Goal: Task Accomplishment & Management: Use online tool/utility

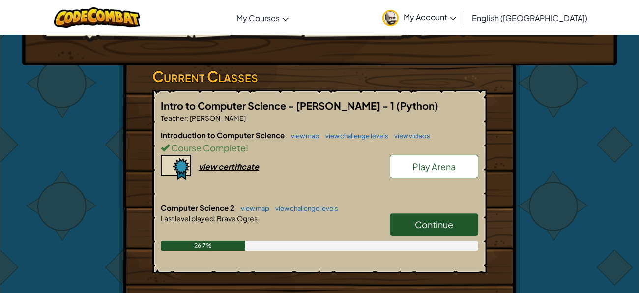
scroll to position [185, 0]
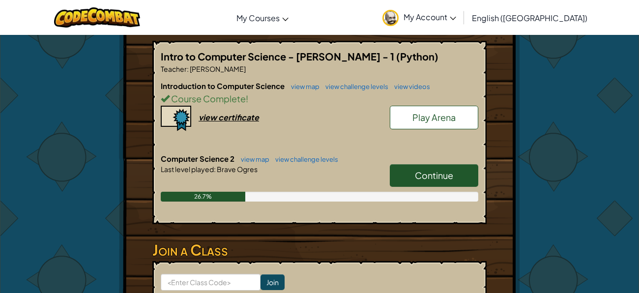
click at [408, 172] on link "Continue" at bounding box center [434, 175] width 89 height 23
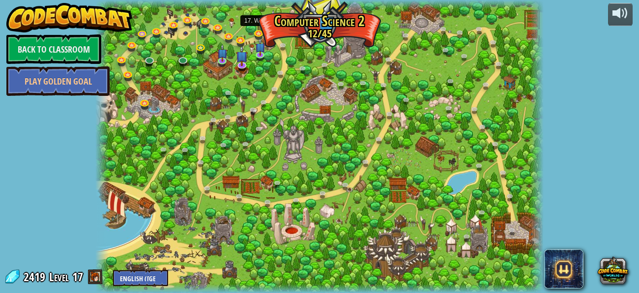
click at [273, 26] on img at bounding box center [274, 21] width 10 height 24
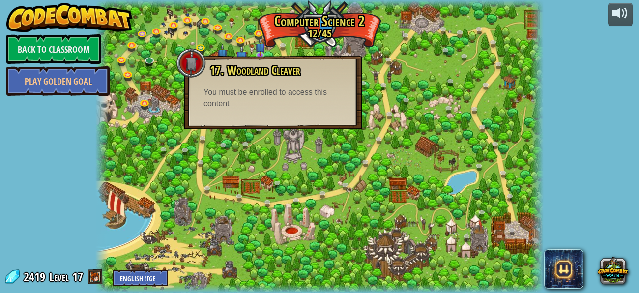
click at [291, 38] on div at bounding box center [319, 146] width 449 height 293
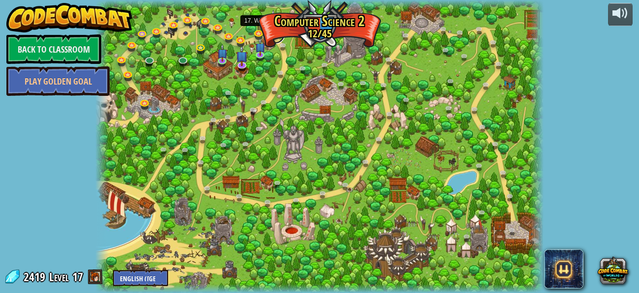
click at [272, 34] on link at bounding box center [276, 34] width 20 height 20
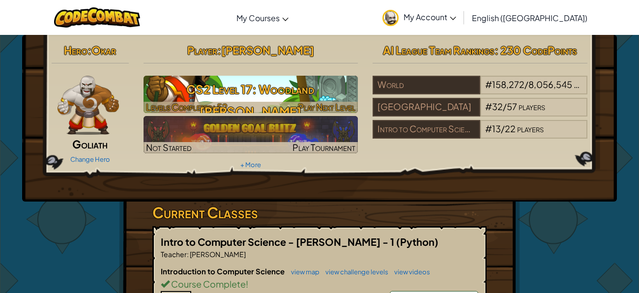
scroll to position [15, 0]
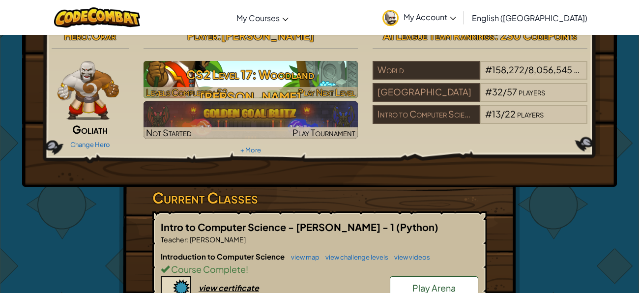
click at [294, 66] on h3 "CS2 Level 17: Woodland [PERSON_NAME]" at bounding box center [251, 85] width 215 height 44
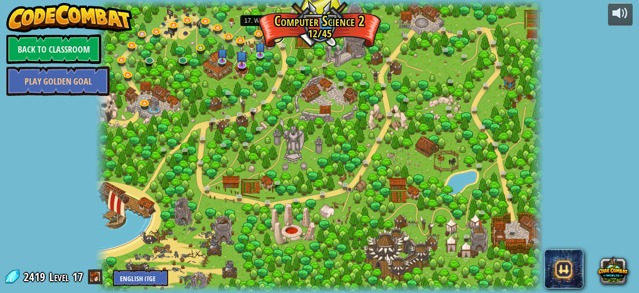
click at [275, 34] on link at bounding box center [276, 34] width 20 height 20
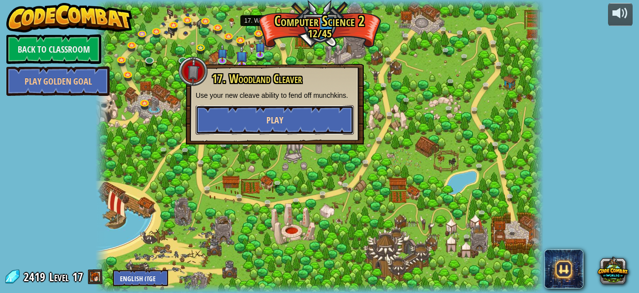
click at [272, 112] on button "Play" at bounding box center [275, 120] width 158 height 30
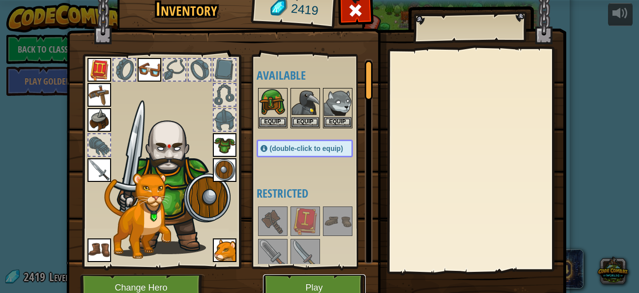
click at [312, 282] on button "Play" at bounding box center [314, 287] width 103 height 27
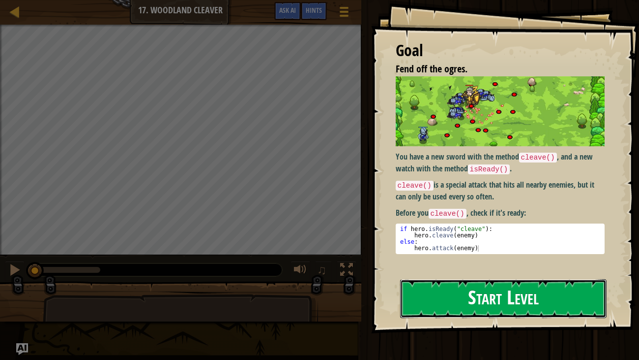
click at [535, 293] on button "Start Level" at bounding box center [503, 298] width 207 height 39
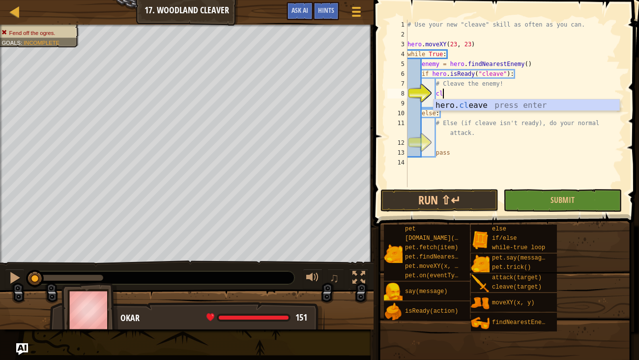
scroll to position [4, 2]
click at [481, 101] on div "hero. clea ve press enter" at bounding box center [527, 116] width 186 height 35
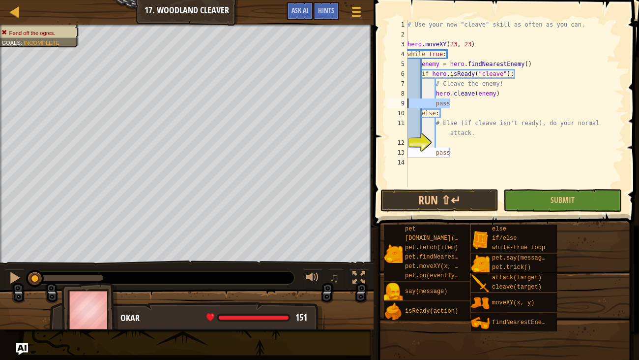
drag, startPoint x: 458, startPoint y: 104, endPoint x: 405, endPoint y: 101, distance: 53.2
click at [405, 101] on div "hero.cleave(enemy) 1 2 3 4 5 6 7 8 9 10 11 12 13 14 # Use your new "cleave" ski…" at bounding box center [505, 103] width 239 height 167
type textarea "pass"
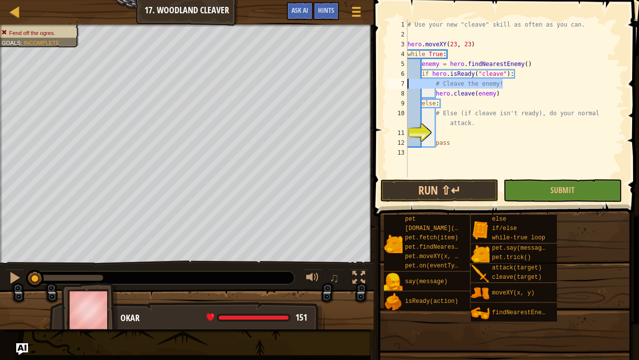
drag, startPoint x: 508, startPoint y: 82, endPoint x: 400, endPoint y: 81, distance: 107.7
click at [400, 81] on div "hero.cleave(enemy) 1 2 3 4 5 6 7 8 9 10 11 12 13 # Use your new "cleave" skill …" at bounding box center [505, 98] width 239 height 157
type textarea "# Cleave the enemy!"
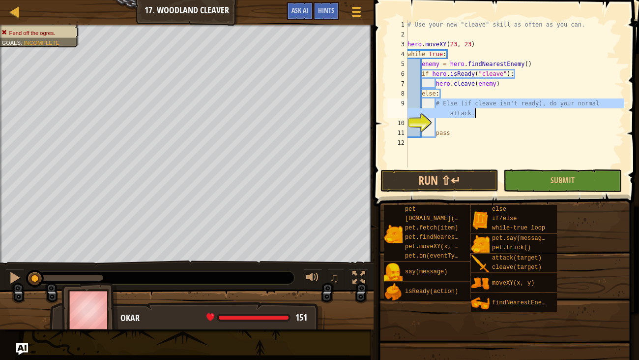
drag, startPoint x: 435, startPoint y: 103, endPoint x: 486, endPoint y: 110, distance: 51.6
click at [486, 110] on div "# Use your new "cleave" skill as often as you can. hero . moveXY ( 23 , 23 ) wh…" at bounding box center [515, 103] width 219 height 167
type textarea "# Else (if cleave isn't ready), do your normal attack."
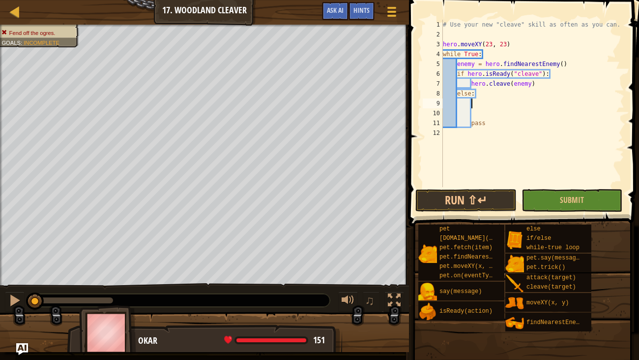
scroll to position [4, 2]
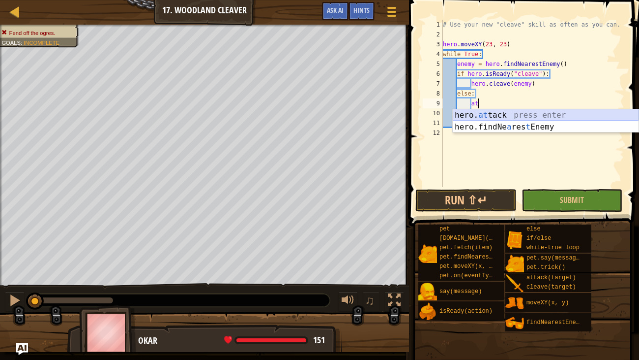
click at [528, 112] on div "hero. at tack press enter hero.findNe a res t Enemy press enter" at bounding box center [546, 132] width 186 height 47
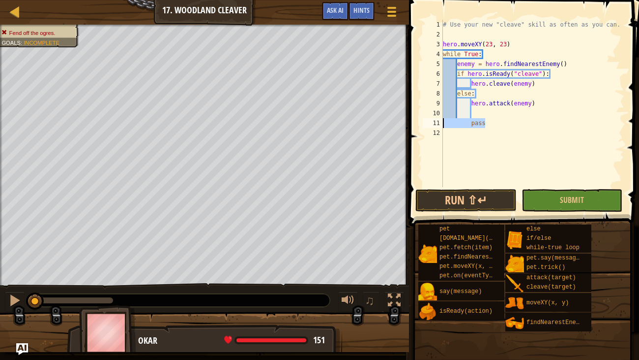
click at [376, 119] on div "Map Computer Science 2 17. Woodland [PERSON_NAME] Game Menu Done Hints Ask AI 1…" at bounding box center [319, 180] width 639 height 360
type textarea "pass"
click at [485, 202] on button "Run ⇧↵" at bounding box center [466, 200] width 101 height 23
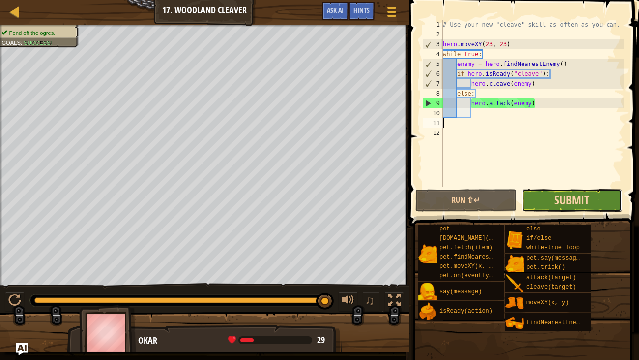
click at [587, 201] on span "Submit" at bounding box center [572, 200] width 35 height 16
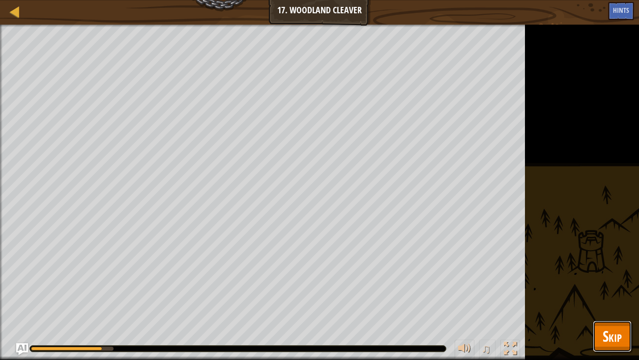
click at [617, 293] on button "Skip" at bounding box center [612, 335] width 39 height 31
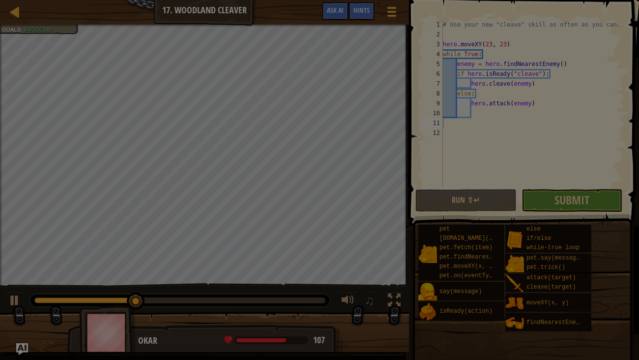
click at [548, 200] on div at bounding box center [319, 180] width 639 height 360
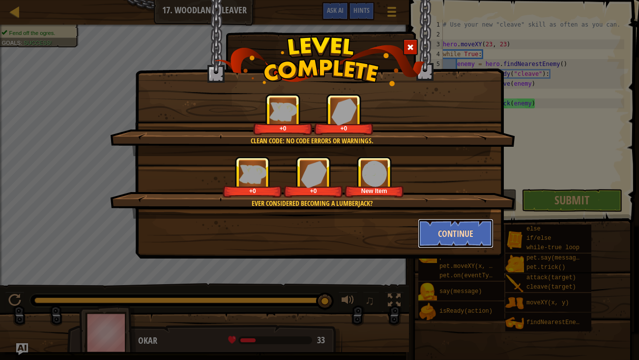
click at [466, 237] on button "Continue" at bounding box center [456, 233] width 76 height 30
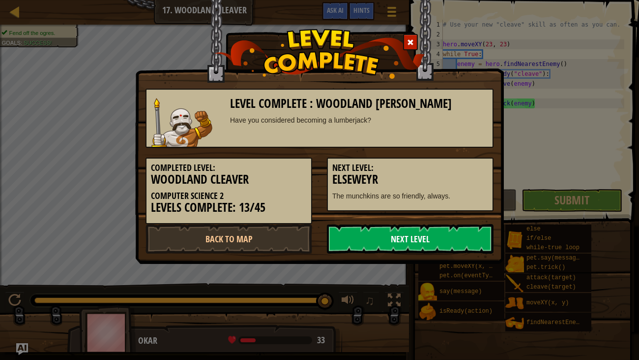
click at [429, 244] on link "Next Level" at bounding box center [410, 239] width 167 height 30
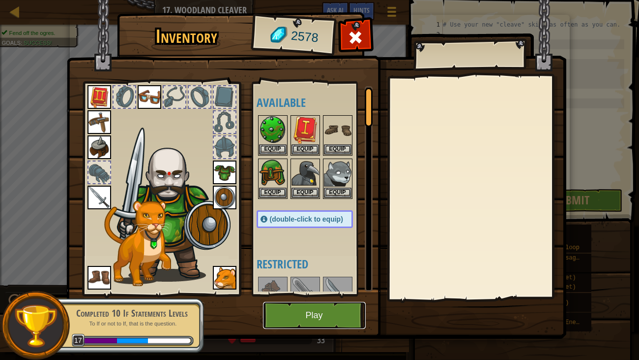
click at [304, 293] on button "Play" at bounding box center [314, 315] width 103 height 27
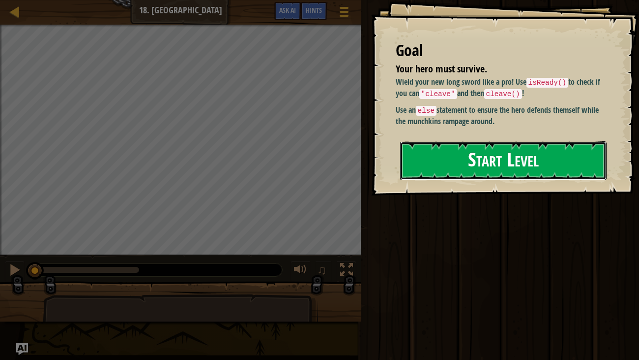
click at [518, 163] on button "Start Level" at bounding box center [503, 160] width 207 height 39
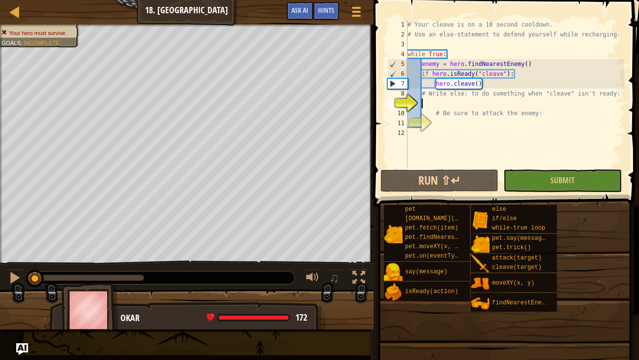
click at [494, 86] on div "# Your cleave is on a 10 second cooldown. # Use an else-statement to defend you…" at bounding box center [515, 103] width 219 height 167
type textarea "hero.cleave()"
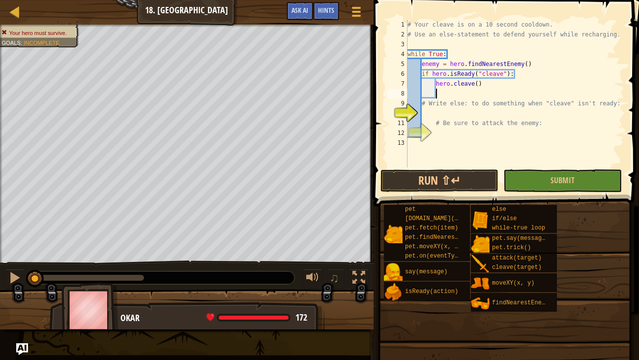
type textarea "e"
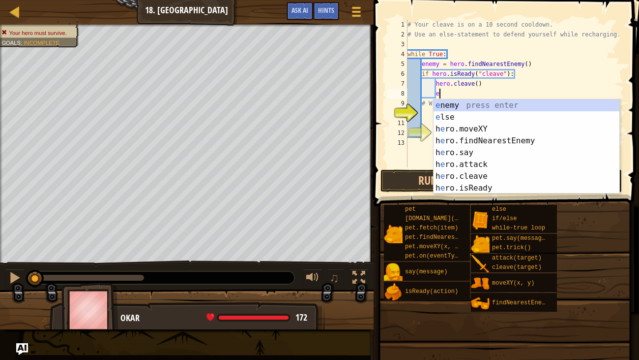
scroll to position [4, 1]
click at [485, 115] on div "e nemy press enter e lse press enter h e ro.moveXY press enter h e ro.findNeare…" at bounding box center [527, 158] width 186 height 118
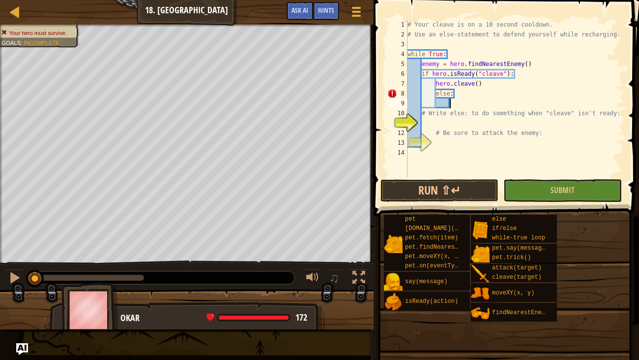
scroll to position [4, 3]
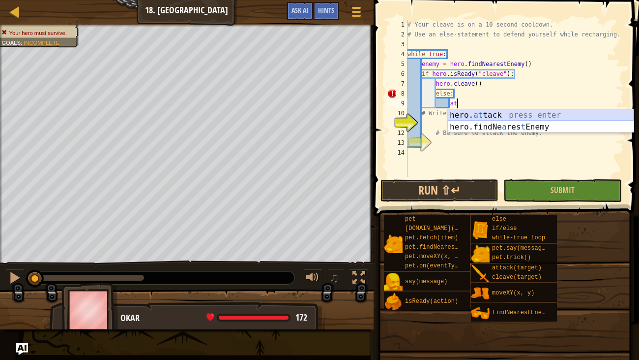
click at [484, 113] on div "hero. at tack press enter hero.findNe a res t Enemy press enter" at bounding box center [541, 132] width 186 height 47
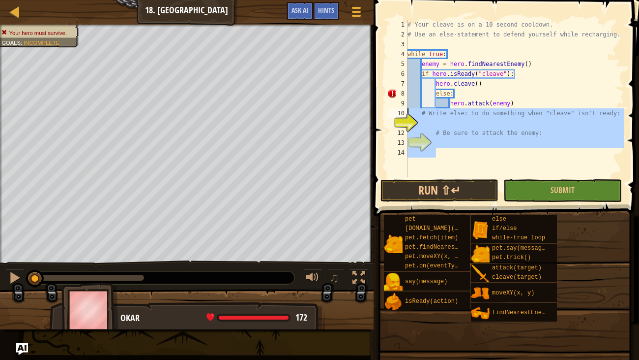
drag, startPoint x: 468, startPoint y: 151, endPoint x: 398, endPoint y: 112, distance: 79.9
click at [398, 112] on div "hero.attack(enemy) 1 2 3 4 5 6 7 8 9 10 11 12 13 14 # Your cleave is on a 10 se…" at bounding box center [505, 98] width 239 height 157
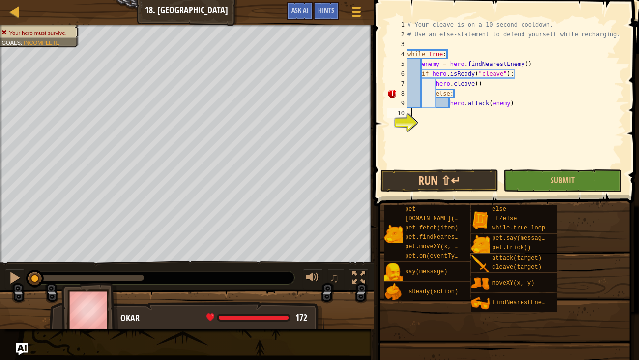
scroll to position [4, 0]
click at [433, 179] on button "Run ⇧↵" at bounding box center [440, 180] width 118 height 23
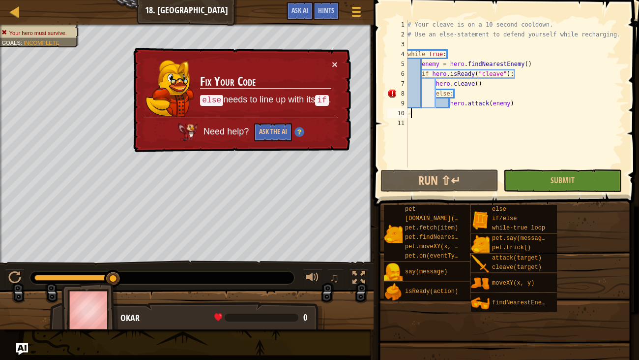
click at [436, 93] on div "# Your cleave is on a 10 second cooldown. # Use an else-statement to defend you…" at bounding box center [515, 103] width 219 height 167
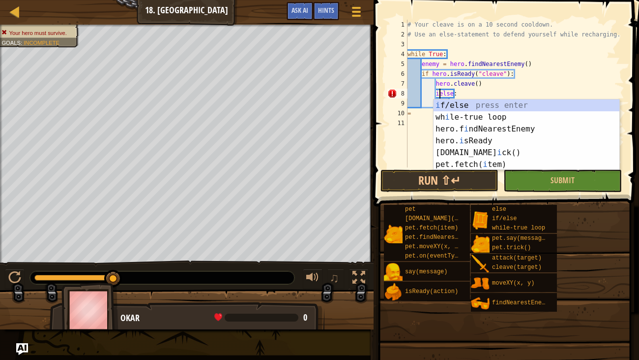
scroll to position [4, 3]
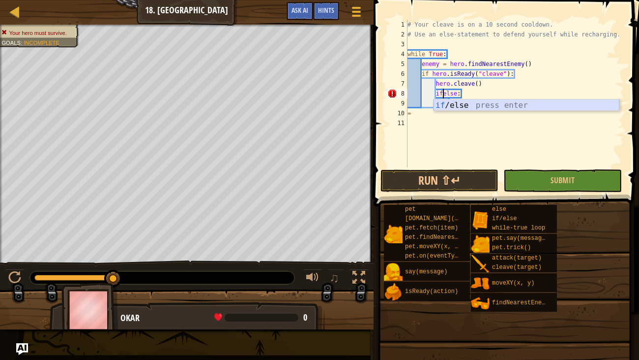
click at [535, 103] on div "if /else press enter" at bounding box center [527, 116] width 186 height 35
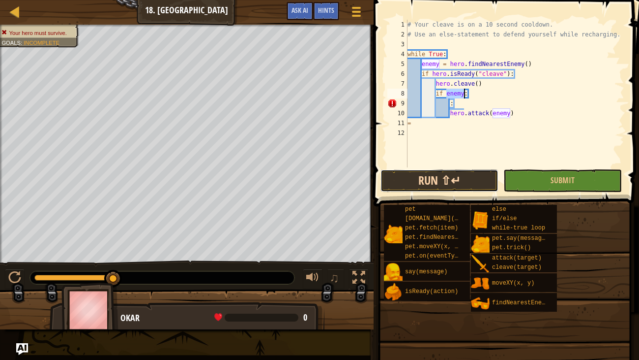
click at [475, 178] on button "Run ⇧↵" at bounding box center [440, 180] width 118 height 23
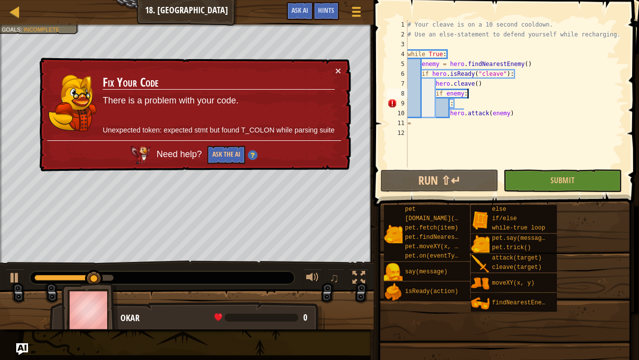
drag, startPoint x: 486, startPoint y: 95, endPoint x: 471, endPoint y: 94, distance: 15.3
click at [471, 94] on div "# Your cleave is on a 10 second cooldown. # Use an else-statement to defend you…" at bounding box center [515, 103] width 219 height 167
click at [462, 106] on div "# Your cleave is on a 10 second cooldown. # Use an else-statement to defend you…" at bounding box center [515, 103] width 219 height 167
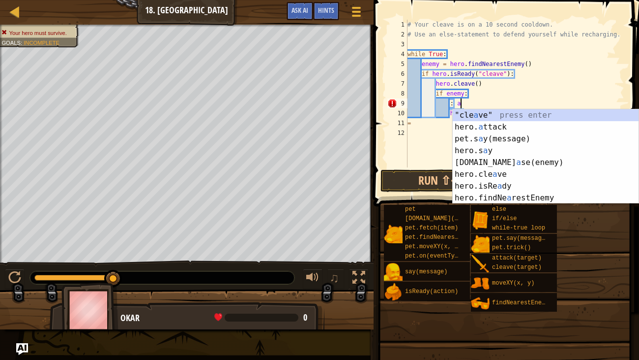
scroll to position [4, 4]
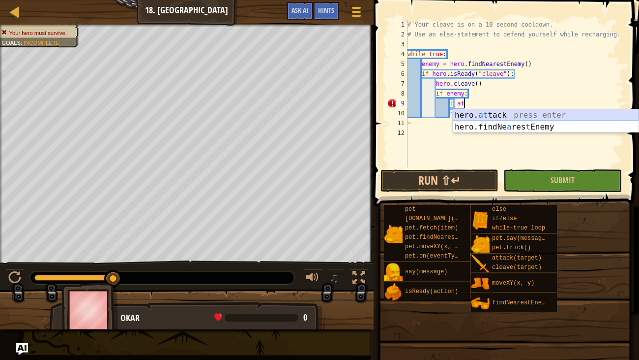
click at [490, 114] on div "hero. at tack press enter hero.findNe a res t Enemy press enter" at bounding box center [546, 132] width 186 height 47
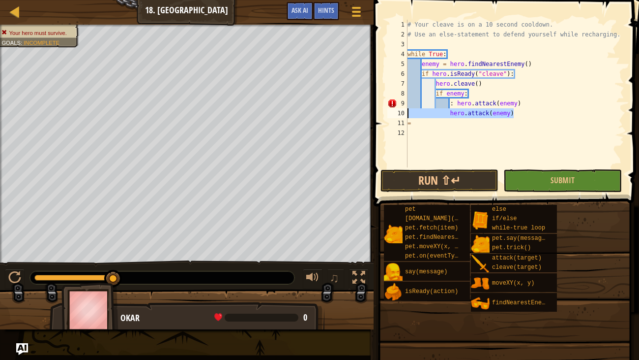
drag, startPoint x: 521, startPoint y: 118, endPoint x: 395, endPoint y: 113, distance: 125.5
click at [395, 113] on div ": hero.attack(enemy) 1 2 3 4 5 6 7 8 9 10 11 12 # Your cleave is on a 10 second…" at bounding box center [505, 94] width 239 height 148
type textarea "hero.attack(enemy)"
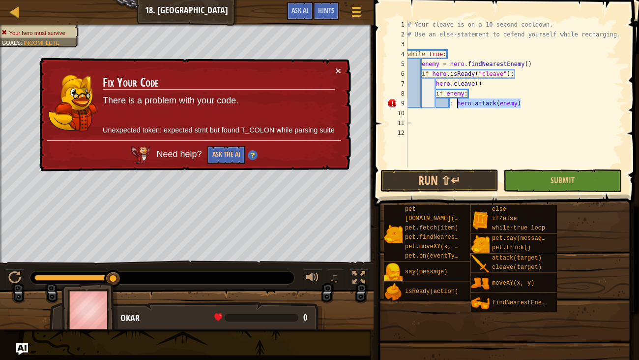
drag, startPoint x: 528, startPoint y: 102, endPoint x: 456, endPoint y: 106, distance: 72.4
click at [456, 106] on div "# Your cleave is on a 10 second cooldown. # Use an else-statement to defend you…" at bounding box center [515, 103] width 219 height 167
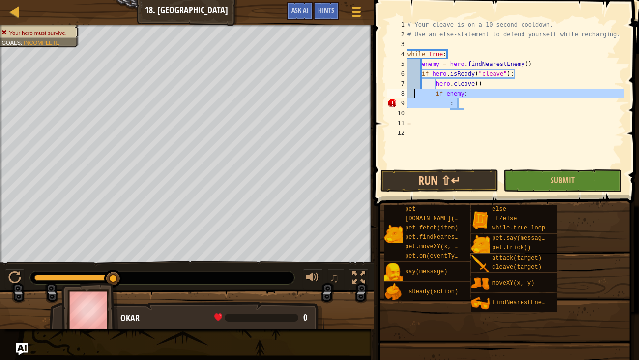
drag, startPoint x: 466, startPoint y: 106, endPoint x: 416, endPoint y: 90, distance: 52.7
click at [416, 90] on div "# Your cleave is on a 10 second cooldown. # Use an else-statement to defend you…" at bounding box center [515, 103] width 219 height 167
type textarea "if enemy: :"
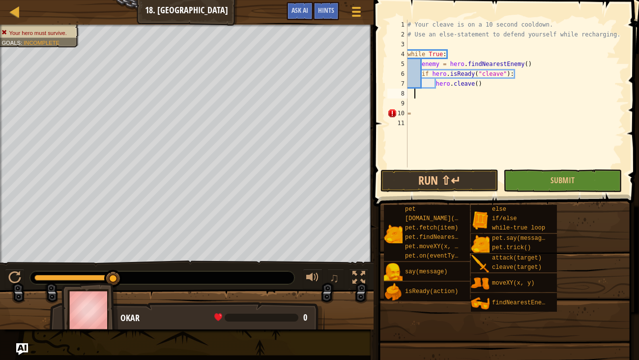
click at [511, 81] on div "# Your cleave is on a 10 second cooldown. # Use an else-statement to defend you…" at bounding box center [515, 103] width 219 height 167
type textarea "hero.cleave()"
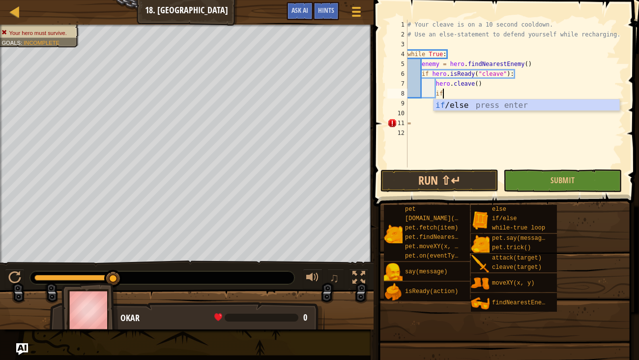
scroll to position [4, 2]
click at [510, 103] on div "if /else press enter" at bounding box center [527, 116] width 186 height 35
type textarea "if enemy:"
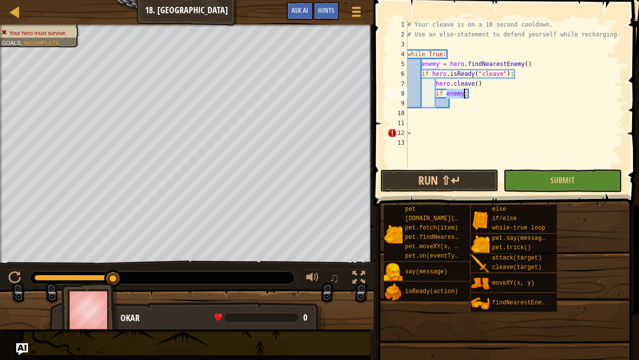
click at [461, 104] on div "# Your cleave is on a 10 second cooldown. # Use an else-statement to defend you…" at bounding box center [515, 103] width 219 height 167
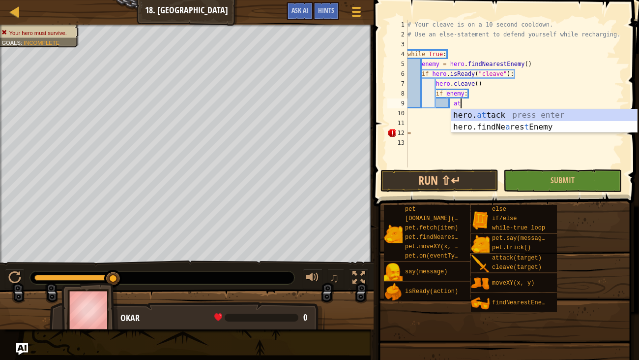
scroll to position [4, 3]
click at [474, 111] on div "hero. at tack press enter hero.findNe a res t Enemy press enter" at bounding box center [545, 132] width 186 height 47
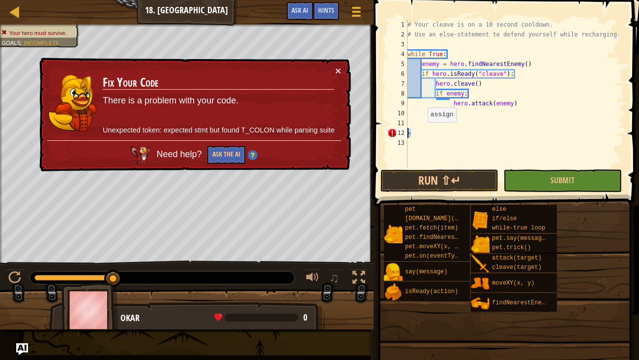
drag, startPoint x: 423, startPoint y: 132, endPoint x: 397, endPoint y: 136, distance: 26.0
click at [397, 136] on div "hero.attack(enemy) 1 2 3 4 5 6 7 8 9 10 11 12 13 # Your cleave is on a 10 secon…" at bounding box center [505, 94] width 239 height 148
type textarea "="
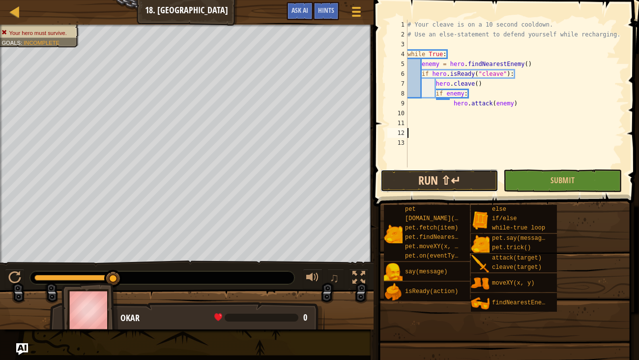
click at [454, 174] on button "Run ⇧↵" at bounding box center [440, 180] width 118 height 23
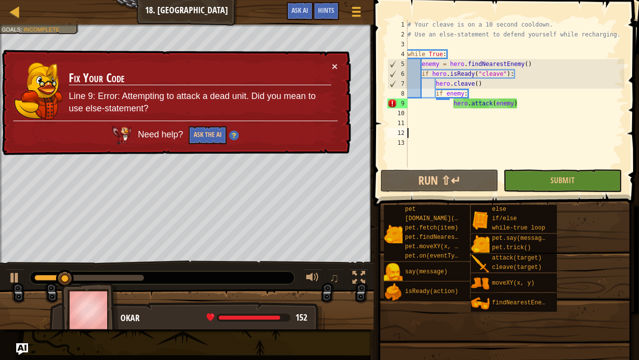
click at [453, 104] on div "# Your cleave is on a 10 second cooldown. # Use an else-statement to defend you…" at bounding box center [515, 103] width 219 height 167
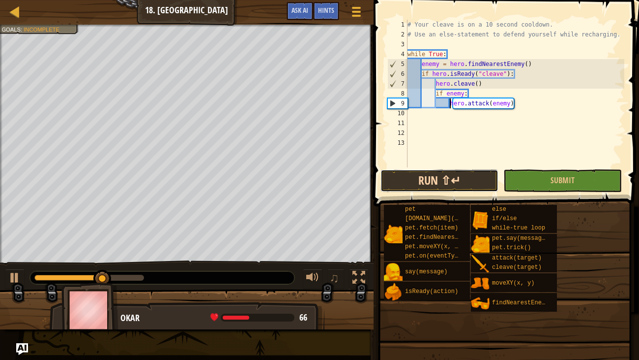
click at [418, 186] on button "Run ⇧↵" at bounding box center [440, 180] width 118 height 23
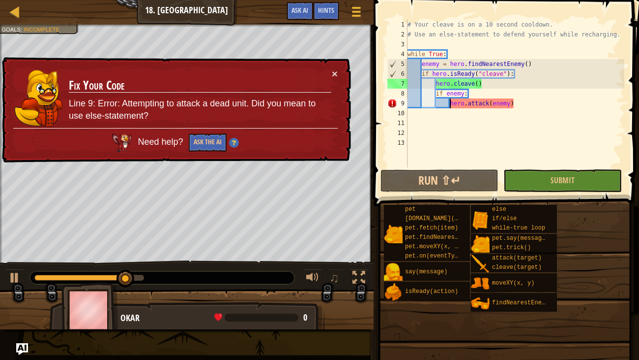
click at [480, 90] on div "# Your cleave is on a 10 second cooldown. # Use an else-statement to defend you…" at bounding box center [515, 103] width 219 height 167
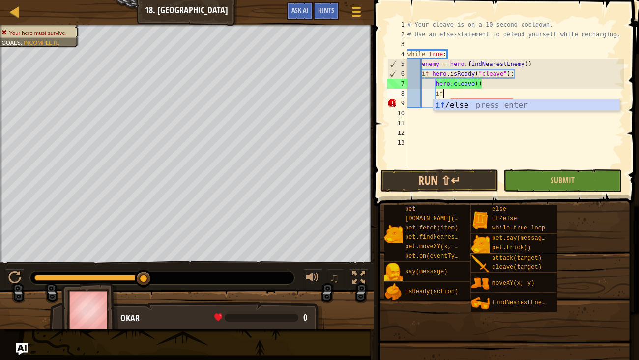
type textarea "i"
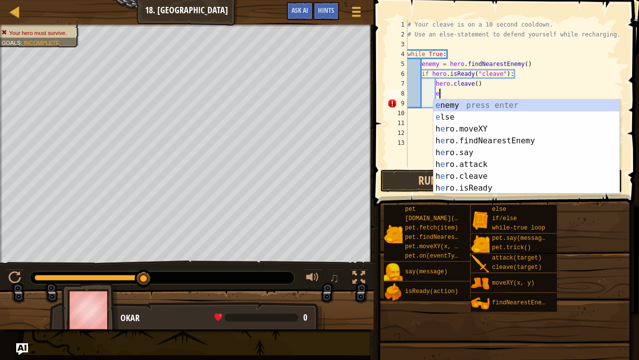
type textarea "el"
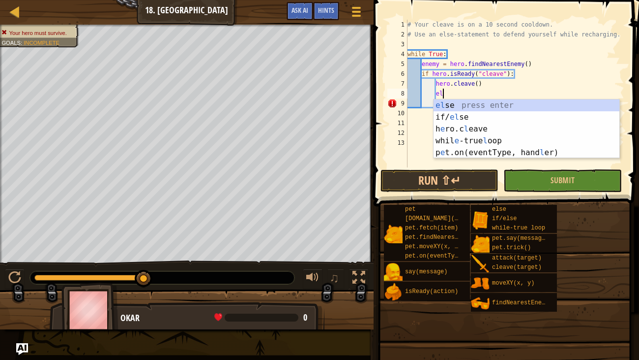
scroll to position [4, 2]
click at [491, 107] on div "el se press enter if/ el se press enter h e ro.c l eave press enter whil e -tru…" at bounding box center [527, 140] width 186 height 83
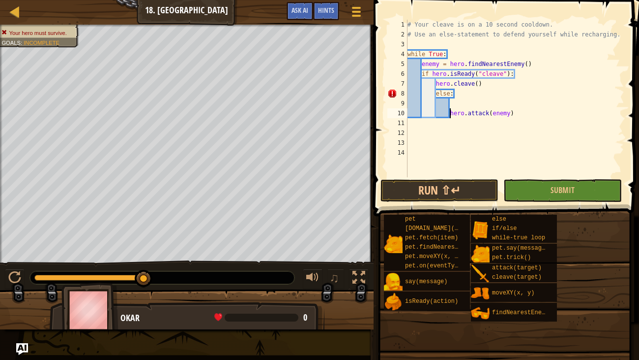
click at [450, 113] on div "# Your cleave is on a 10 second cooldown. # Use an else-statement to defend you…" at bounding box center [515, 108] width 219 height 177
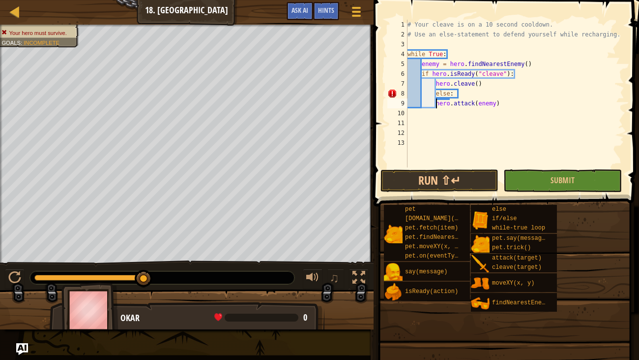
click at [456, 93] on div "# Your cleave is on a 10 second cooldown. # Use an else-statement to defend you…" at bounding box center [515, 103] width 219 height 167
click at [452, 95] on div "# Your cleave is on a 10 second cooldown. # Use an else-statement to defend you…" at bounding box center [515, 103] width 219 height 167
click at [456, 95] on div "# Your cleave is on a 10 second cooldown. # Use an else-statement to defend you…" at bounding box center [515, 103] width 219 height 167
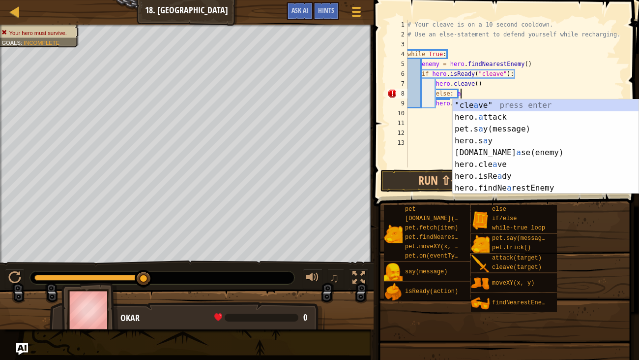
scroll to position [4, 4]
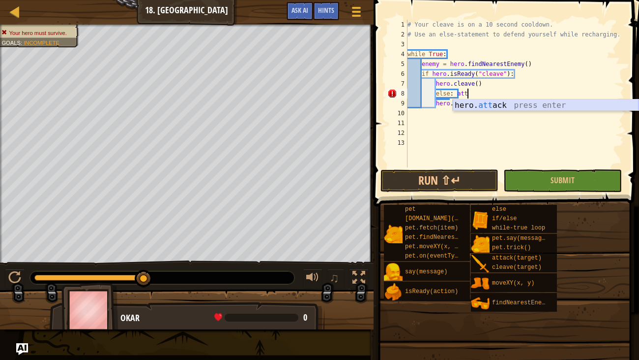
click at [475, 106] on div "hero. att ack press enter" at bounding box center [546, 116] width 186 height 35
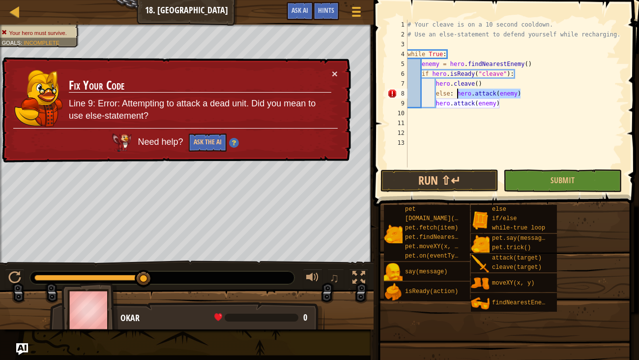
drag, startPoint x: 550, startPoint y: 95, endPoint x: 457, endPoint y: 95, distance: 93.0
click at [457, 95] on div "# Your cleave is on a 10 second cooldown. # Use an else-statement to defend you…" at bounding box center [515, 103] width 219 height 167
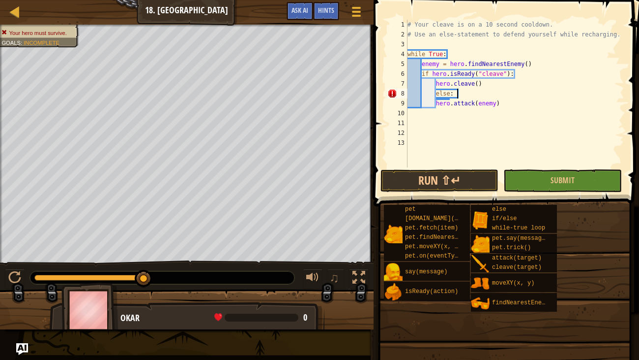
scroll to position [4, 3]
click at [485, 83] on div "# Your cleave is on a 10 second cooldown. # Use an else-statement to defend you…" at bounding box center [515, 103] width 219 height 167
type textarea "hero.cleave()"
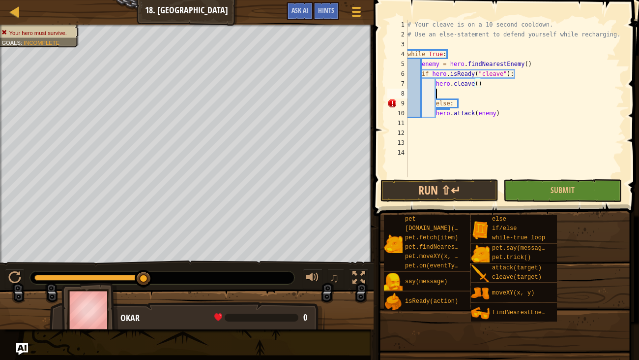
scroll to position [4, 1]
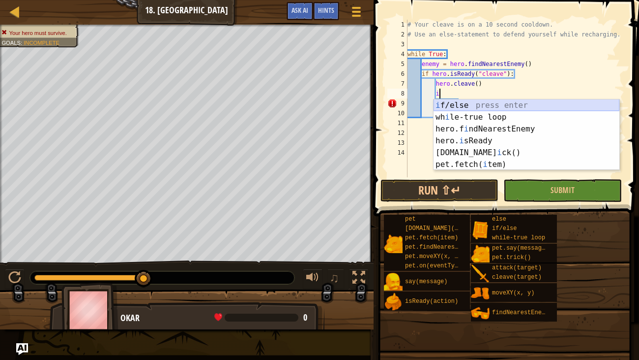
click at [484, 105] on div "i f/else press enter wh i le-true loop press enter hero.f i ndNearestEnemy pres…" at bounding box center [527, 146] width 186 height 94
type textarea "if enemy:"
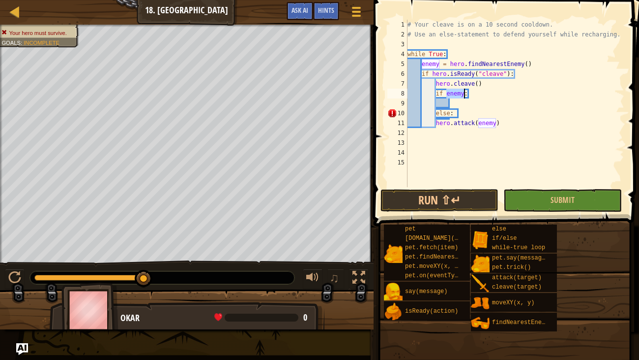
click at [461, 105] on div "# Your cleave is on a 10 second cooldown. # Use an else-statement to defend you…" at bounding box center [515, 113] width 219 height 187
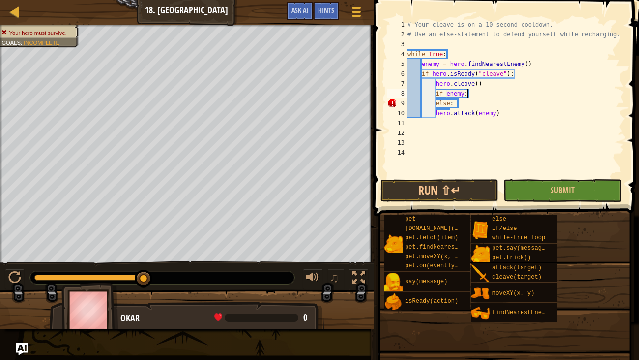
click at [458, 106] on div "# Your cleave is on a 10 second cooldown. # Use an else-statement to defend you…" at bounding box center [515, 108] width 219 height 177
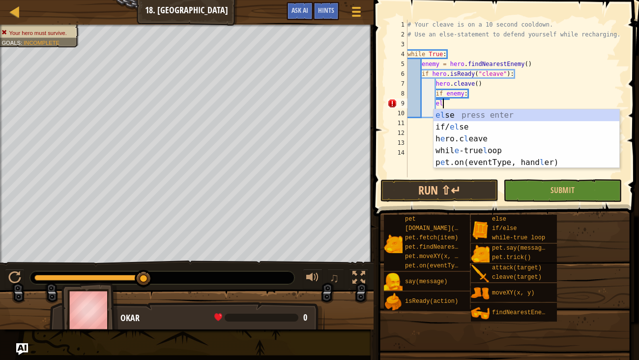
type textarea "e"
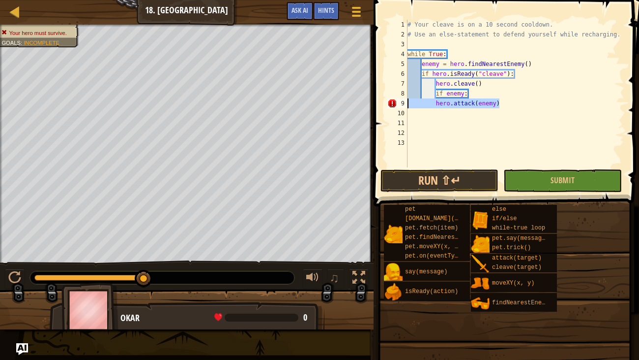
drag, startPoint x: 502, startPoint y: 105, endPoint x: 408, endPoint y: 105, distance: 94.0
click at [408, 105] on div "# Your cleave is on a 10 second cooldown. # Use an else-statement to defend you…" at bounding box center [515, 103] width 219 height 167
type textarea "hero.attack(enemy)"
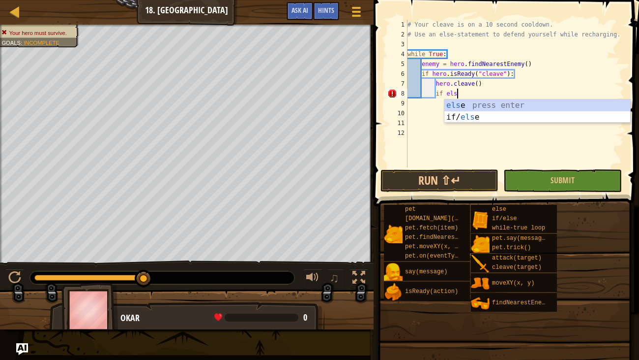
type textarea "if else"
click at [475, 103] on div "else press enter if/ else press enter" at bounding box center [538, 122] width 186 height 47
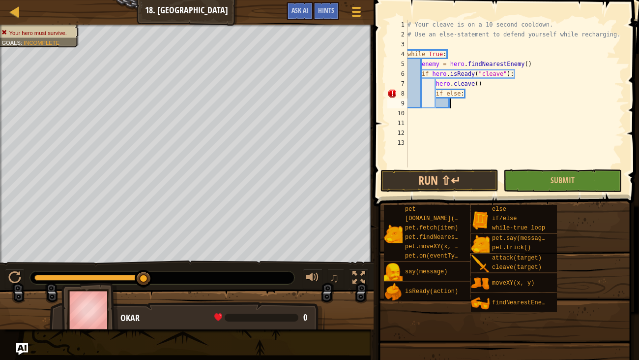
click at [477, 97] on div "# Your cleave is on a 10 second cooldown. # Use an else-statement to defend you…" at bounding box center [515, 103] width 219 height 167
type textarea "if else:"
click at [473, 101] on div "# Your cleave is on a 10 second cooldown. # Use an else-statement to defend you…" at bounding box center [515, 103] width 219 height 167
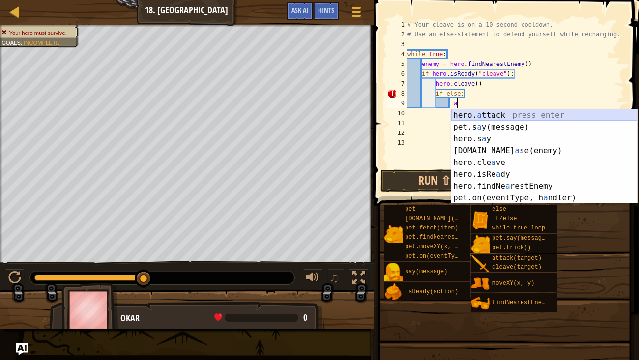
click at [490, 113] on div "hero. a ttack press enter pet.s a y(message) press enter hero.s a y press enter…" at bounding box center [545, 168] width 186 height 118
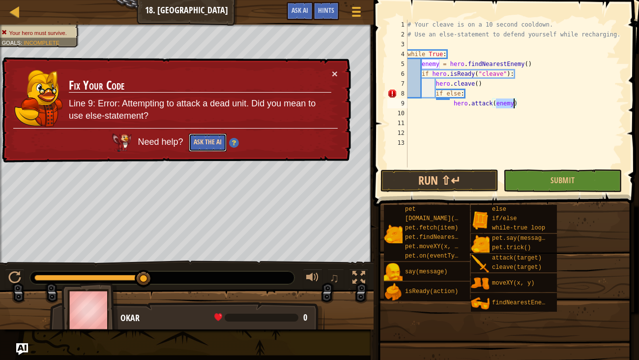
click at [213, 140] on button "Ask the AI" at bounding box center [208, 142] width 38 height 18
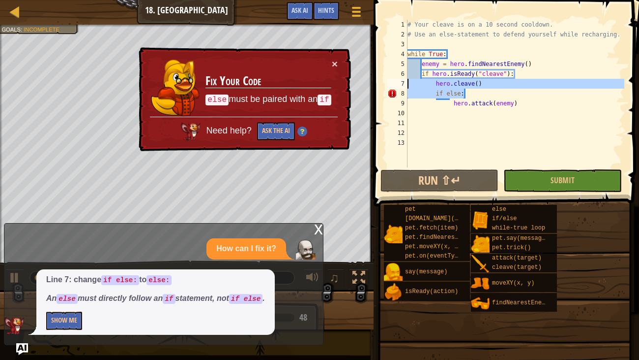
drag, startPoint x: 479, startPoint y: 91, endPoint x: 387, endPoint y: 83, distance: 92.3
click at [387, 83] on div "hero.attack(enemy) 1 2 3 4 5 6 7 8 9 10 11 12 13 # Your cleave is on a 10 secon…" at bounding box center [505, 94] width 239 height 148
click at [481, 98] on div "# Your cleave is on a 10 second cooldown. # Use an else-statement to defend you…" at bounding box center [515, 103] width 219 height 167
type textarea "if else:"
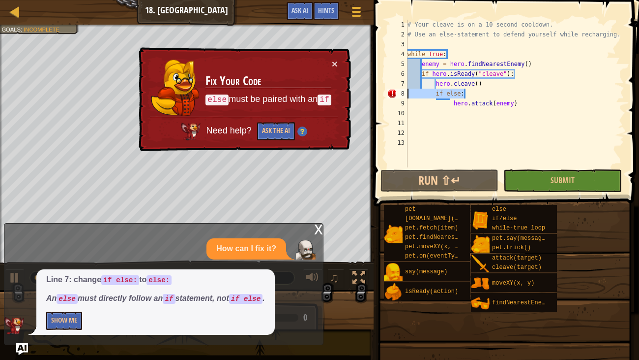
drag, startPoint x: 481, startPoint y: 98, endPoint x: 381, endPoint y: 96, distance: 99.9
click at [381, 96] on div "if else: 1 2 3 4 5 6 7 8 9 10 11 12 13 # Your cleave is on a 10 second cooldown…" at bounding box center [505, 122] width 269 height 235
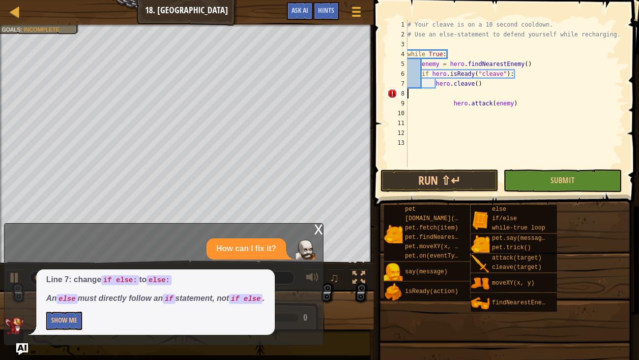
scroll to position [4, 0]
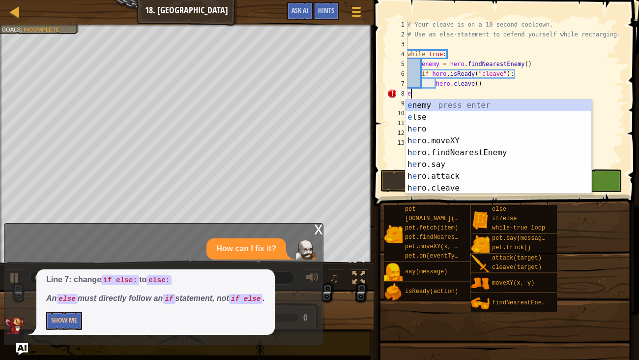
type textarea "el"
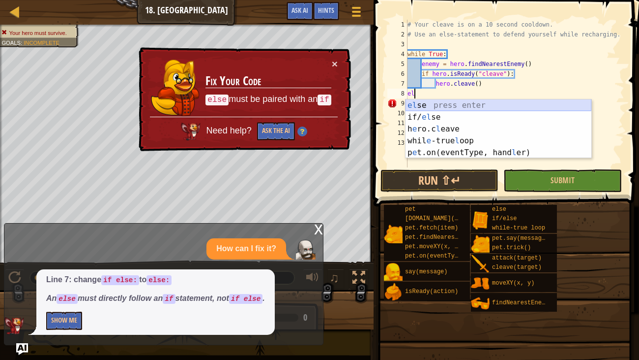
click at [423, 99] on div "el se press enter if/ el se press enter h e ro.c l eave press enter whil e -tru…" at bounding box center [499, 140] width 186 height 83
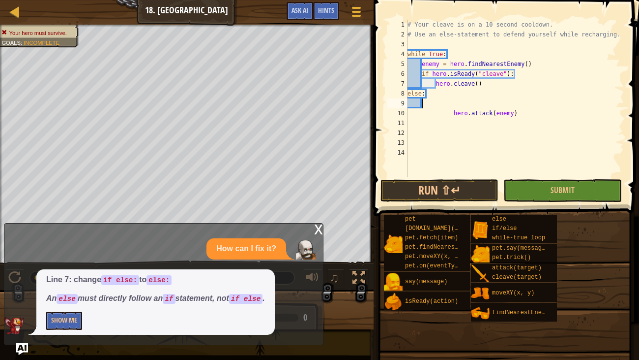
click at [438, 93] on div "# Your cleave is on a 10 second cooldown. # Use an else-statement to defend you…" at bounding box center [515, 108] width 219 height 177
click at [486, 83] on div "# Your cleave is on a 10 second cooldown. # Use an else-statement to defend you…" at bounding box center [515, 108] width 219 height 177
type textarea "hero.cleave()"
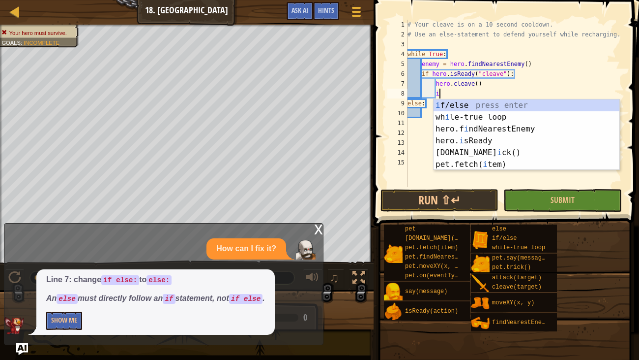
scroll to position [4, 2]
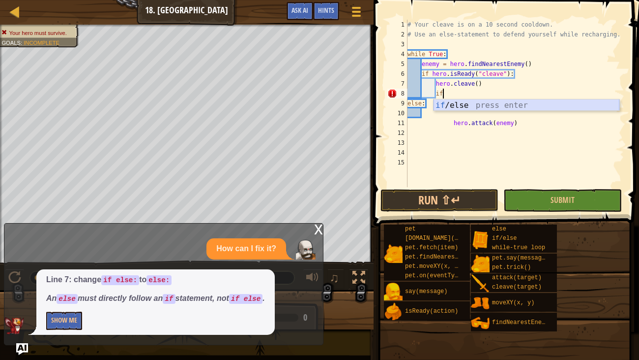
click at [505, 103] on div "if /else press enter" at bounding box center [527, 116] width 186 height 35
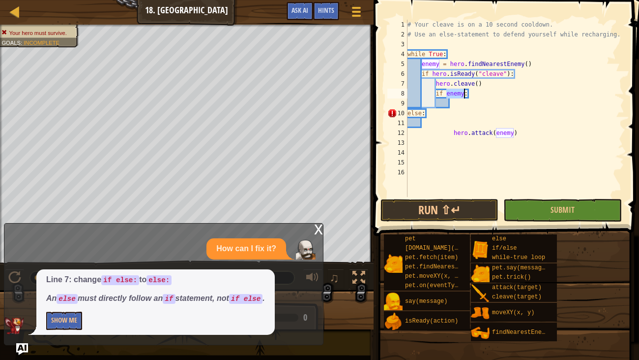
click at [454, 110] on div "# Your cleave is on a 10 second cooldown. # Use an else-statement to defend you…" at bounding box center [515, 118] width 219 height 197
click at [452, 131] on div "# Your cleave is on a 10 second cooldown. # Use an else-statement to defend you…" at bounding box center [515, 118] width 219 height 197
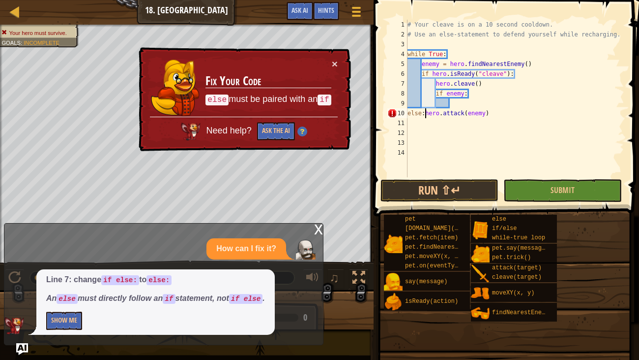
click at [409, 112] on div "# Your cleave is on a 10 second cooldown. # Use an else-statement to defend you…" at bounding box center [515, 108] width 219 height 177
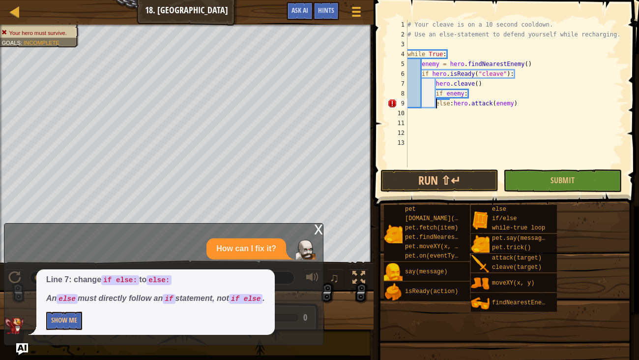
click at [453, 100] on div "# Your cleave is on a 10 second cooldown. # Use an else-statement to defend you…" at bounding box center [515, 103] width 219 height 167
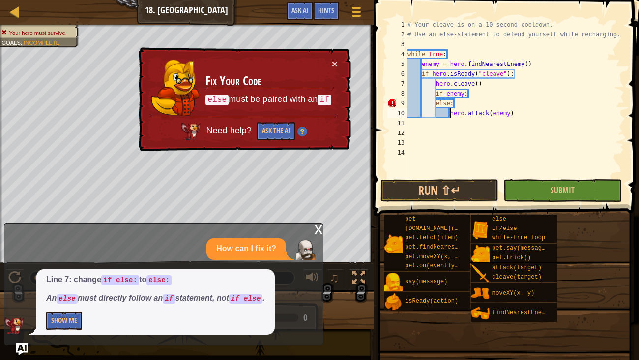
click at [435, 104] on div "# Your cleave is on a 10 second cooldown. # Use an else-statement to defend you…" at bounding box center [515, 108] width 219 height 177
drag, startPoint x: 473, startPoint y: 94, endPoint x: 406, endPoint y: 96, distance: 66.9
click at [406, 96] on div "else: 1 2 3 4 5 6 7 8 9 10 11 12 13 14 # Your cleave is on a 10 second cooldown…" at bounding box center [505, 98] width 239 height 157
type textarea "if enemy:"
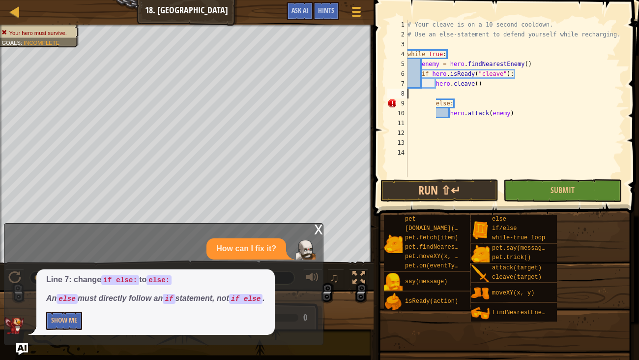
scroll to position [4, 0]
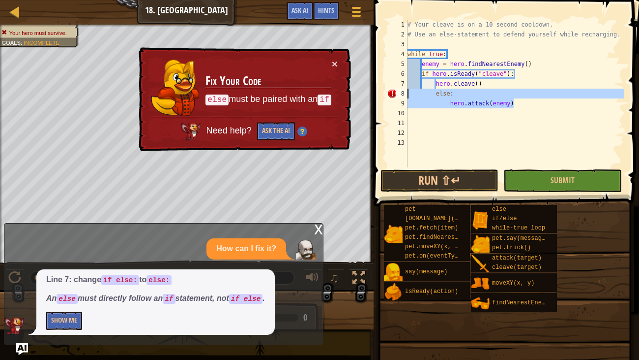
drag, startPoint x: 524, startPoint y: 100, endPoint x: 392, endPoint y: 96, distance: 132.9
click at [392, 96] on div "hero.cleave() 1 2 3 4 5 6 7 8 9 10 11 12 13 # Your cleave is on a 10 second coo…" at bounding box center [505, 94] width 239 height 148
type textarea "else: hero.attack(enemy)"
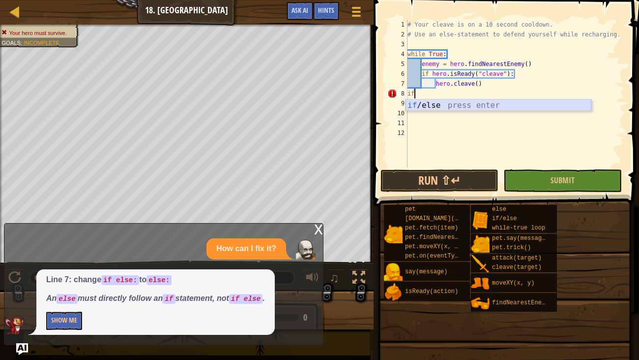
click at [435, 109] on div "if /else press enter" at bounding box center [499, 116] width 186 height 35
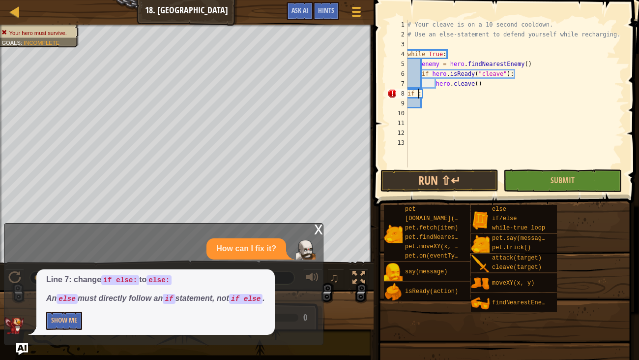
scroll to position [4, 1]
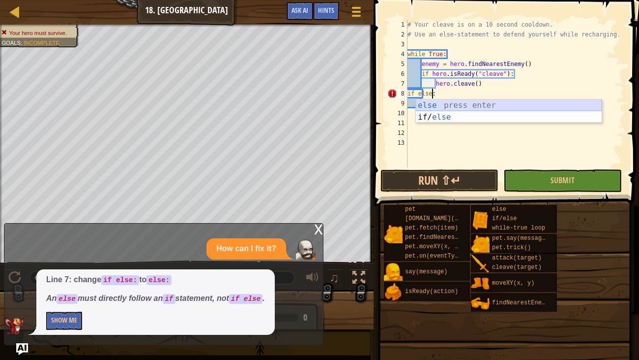
click at [445, 105] on div "else press enter if/ else press enter" at bounding box center [509, 122] width 186 height 47
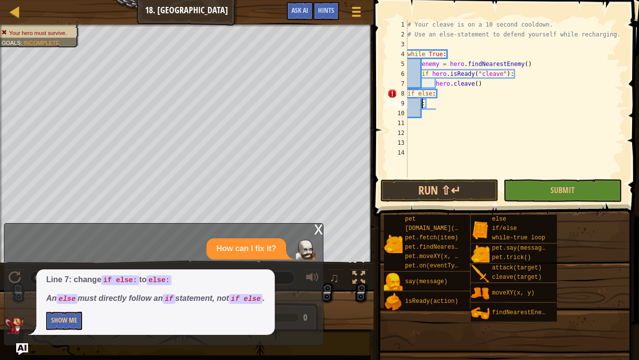
click at [439, 102] on div "# Your cleave is on a 10 second cooldown. # Use an else-statement to defend you…" at bounding box center [515, 108] width 219 height 177
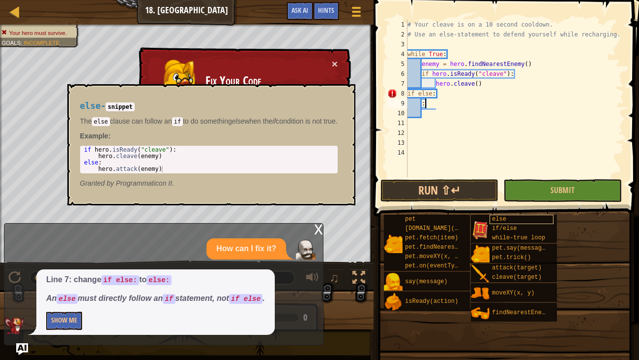
type textarea ":"
click at [537, 218] on div "else" at bounding box center [522, 218] width 64 height 9
click at [442, 111] on div "# Your cleave is on a 10 second cooldown. # Use an else-statement to defend you…" at bounding box center [515, 108] width 219 height 177
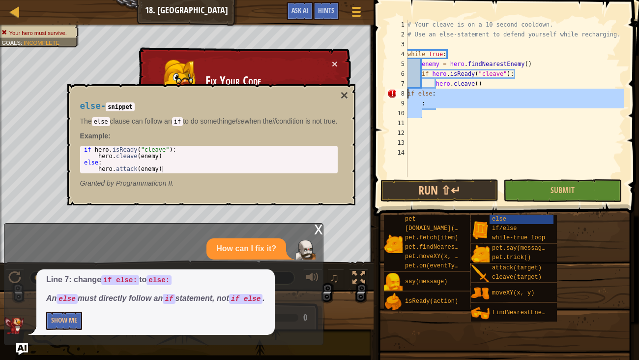
drag, startPoint x: 442, startPoint y: 111, endPoint x: 383, endPoint y: 92, distance: 61.9
click at [383, 92] on div "1 2 3 4 5 6 7 8 9 10 11 12 13 14 # Your cleave is on a 10 second cooldown. # Us…" at bounding box center [505, 127] width 269 height 245
type textarea "if else: :"
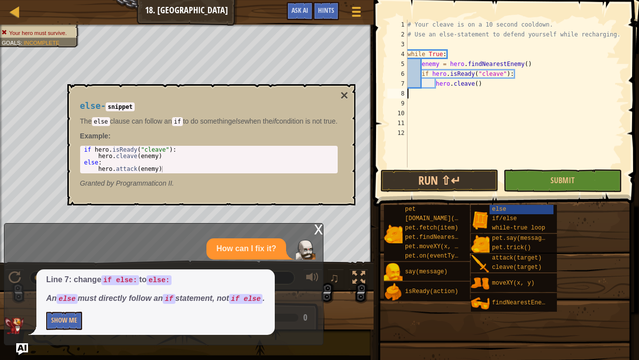
type textarea "hero.cleave()"
type textarea "els"
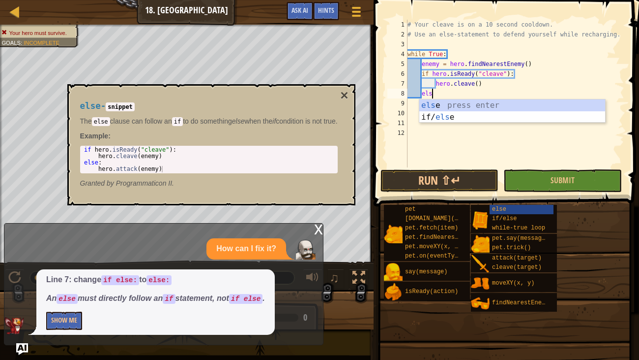
scroll to position [4, 1]
click at [437, 105] on div "els e press enter if/ els e press enter" at bounding box center [513, 122] width 186 height 47
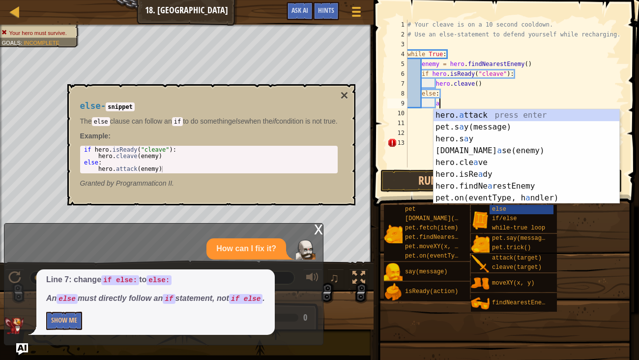
scroll to position [4, 2]
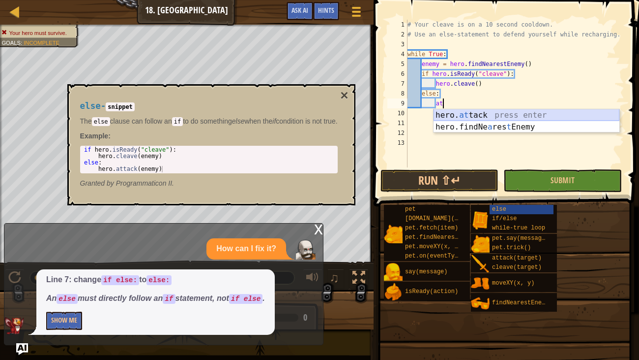
click at [460, 113] on div "hero. at tack press enter hero.findNe a res t Enemy press enter" at bounding box center [527, 132] width 186 height 47
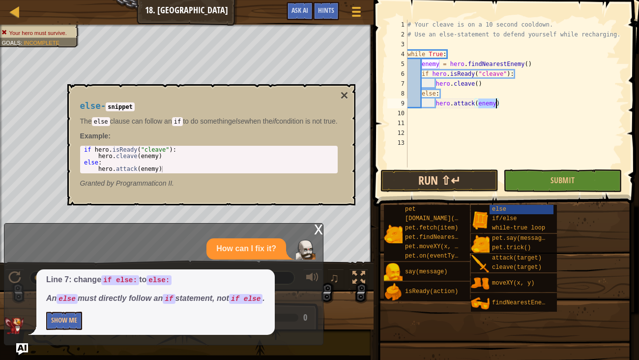
type textarea "hero.attack(enemy)"
click at [438, 183] on button "Run ⇧↵" at bounding box center [440, 180] width 118 height 23
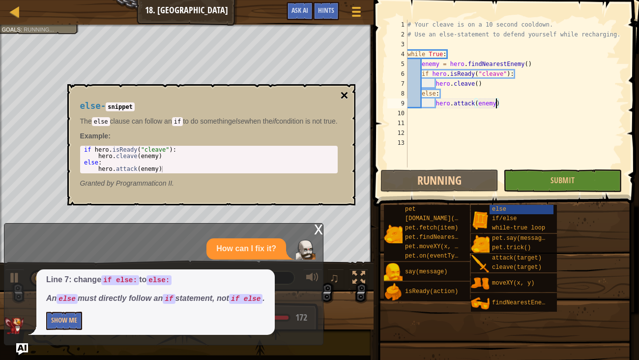
click at [348, 97] on button "×" at bounding box center [344, 96] width 8 height 14
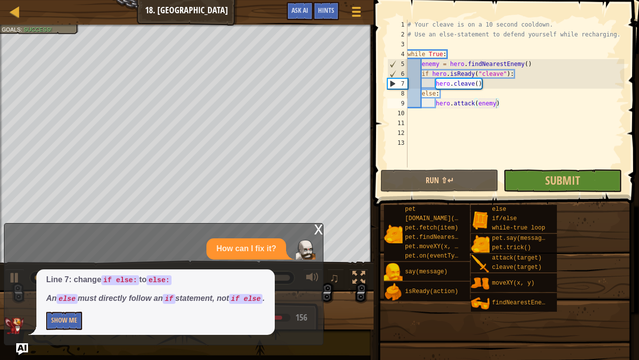
click at [316, 229] on div "x" at bounding box center [318, 228] width 9 height 10
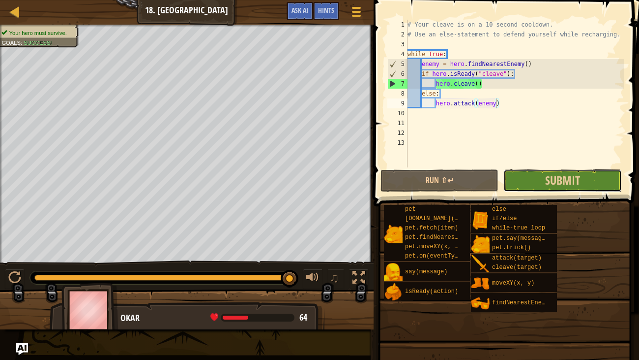
click at [547, 188] on button "Submit" at bounding box center [563, 180] width 118 height 23
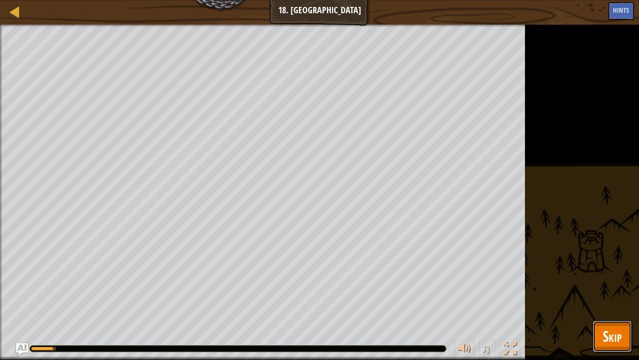
click at [619, 293] on span "Skip" at bounding box center [612, 336] width 19 height 20
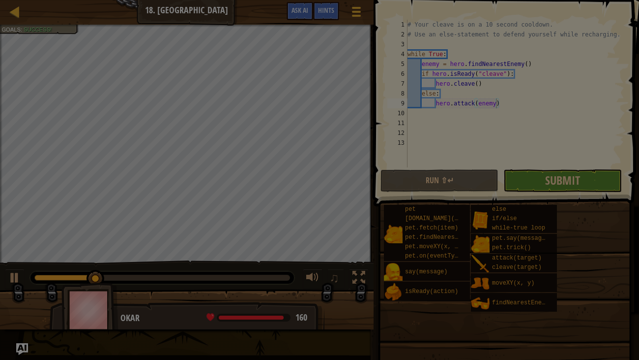
click at [0, 0] on div "Loading..." at bounding box center [0, 0] width 0 height 0
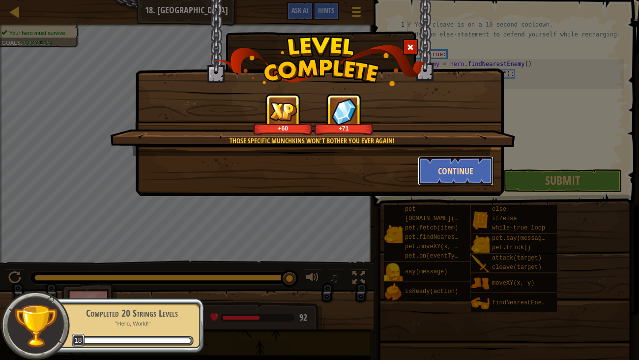
click at [459, 174] on button "Continue" at bounding box center [456, 171] width 76 height 30
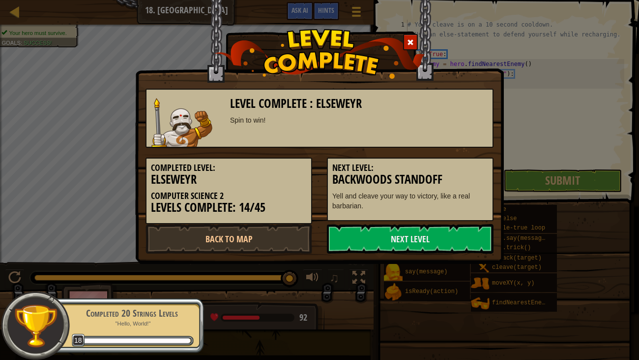
click at [459, 174] on h3 "Backwoods Standoff" at bounding box center [411, 179] width 156 height 13
click at [396, 240] on link "Next Level" at bounding box center [410, 239] width 167 height 30
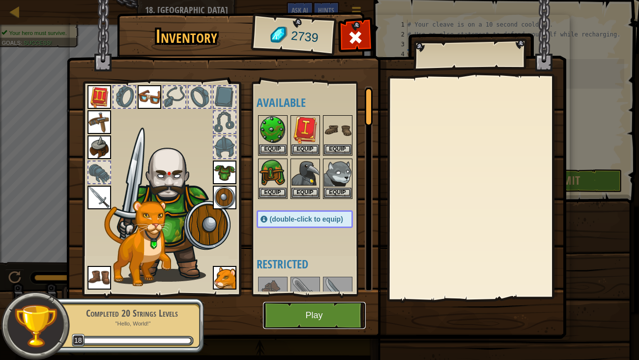
click at [330, 293] on button "Play" at bounding box center [314, 315] width 103 height 27
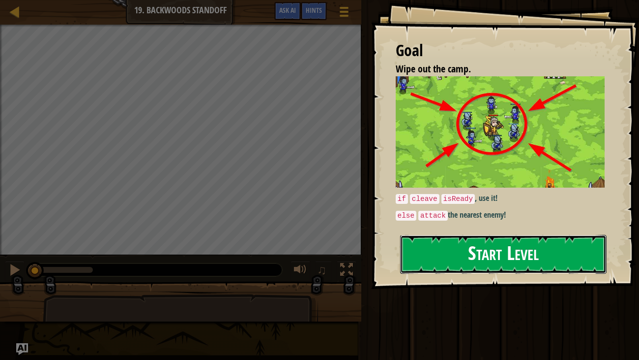
click at [489, 252] on button "Start Level" at bounding box center [503, 254] width 207 height 39
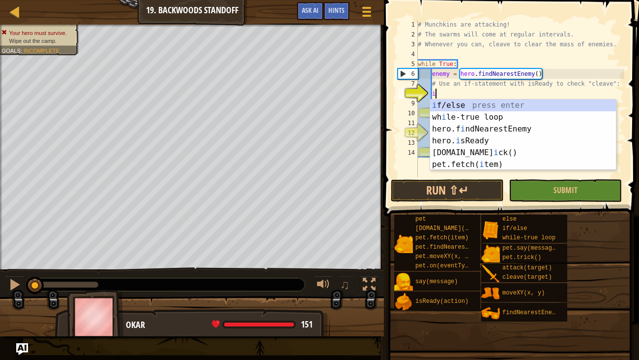
scroll to position [4, 1]
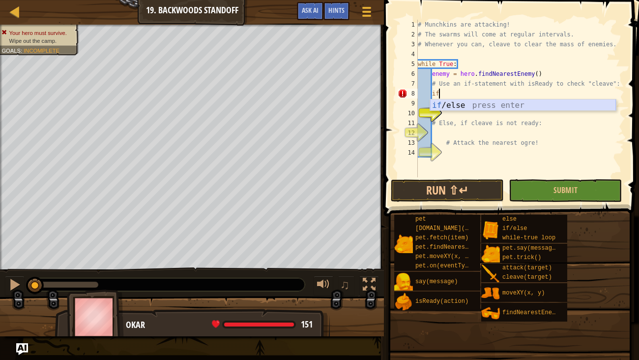
click at [502, 102] on div "if /else press enter" at bounding box center [523, 116] width 186 height 35
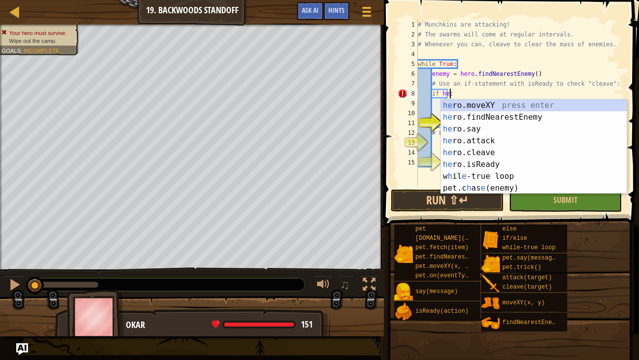
scroll to position [4, 2]
click at [485, 163] on div "he ro.moveXY press enter he ro.findNearestEnemy press enter he ro.say press ent…" at bounding box center [534, 158] width 186 height 118
type textarea "if hero.isReady("cleave"):"
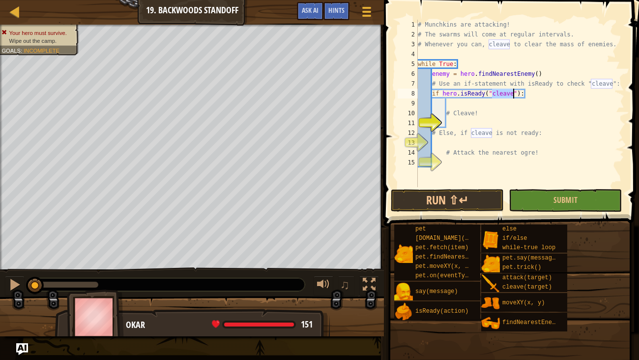
click at [493, 106] on div "# Munchkins are attacking! # The swarms will come at regular intervals. # Whene…" at bounding box center [520, 113] width 209 height 187
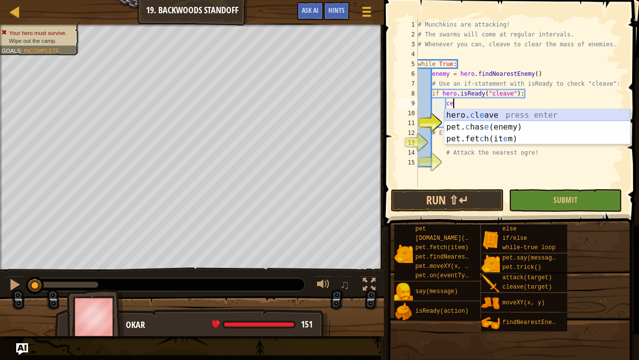
click at [507, 114] on div "hero. c l e ave press enter pet. c has e (enemy) press enter pet.fet c h(it e m…" at bounding box center [538, 138] width 186 height 59
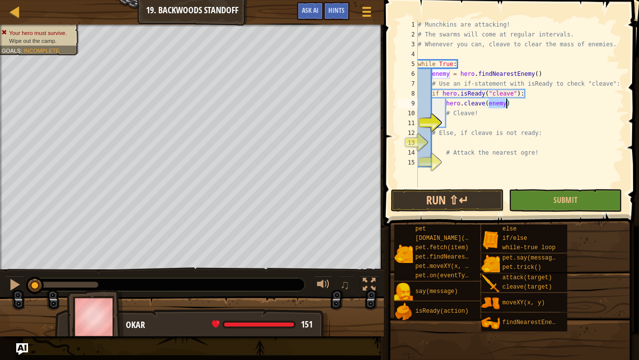
click at [485, 114] on div "# Munchkins are attacking! # The swarms will come at regular intervals. # Whene…" at bounding box center [520, 113] width 209 height 187
type textarea "#"
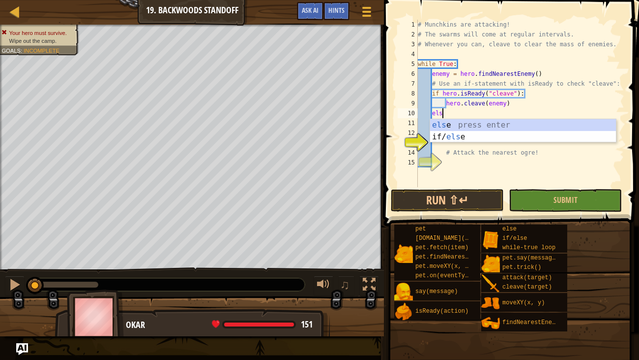
type textarea "else"
click at [494, 123] on div "else press enter if/ else press enter" at bounding box center [523, 142] width 186 height 47
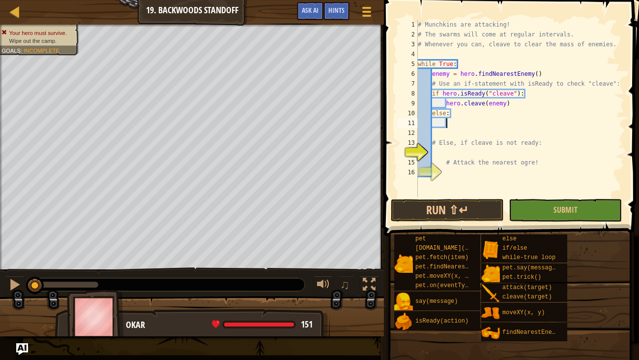
scroll to position [4, 2]
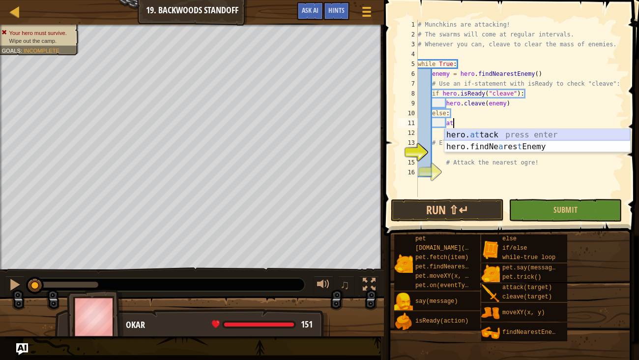
click at [503, 132] on div "hero. at tack press enter hero.findNe a res t Enemy press enter" at bounding box center [538, 152] width 186 height 47
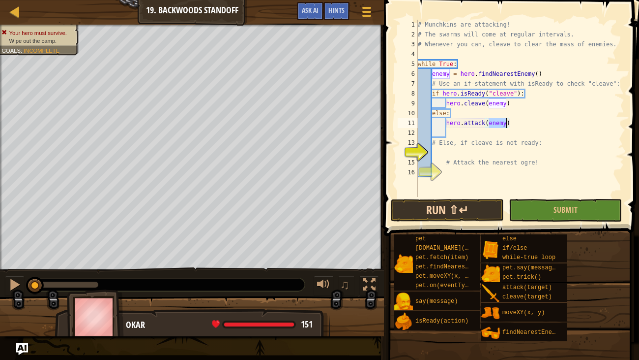
type textarea "hero.attack(enemy)"
click at [459, 214] on button "Run ⇧↵" at bounding box center [447, 210] width 113 height 23
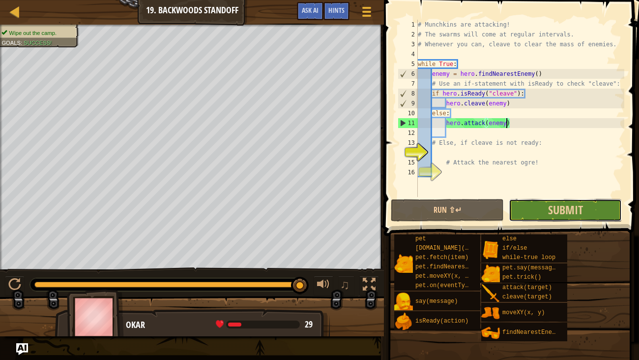
click at [554, 220] on button "Submit" at bounding box center [565, 210] width 113 height 23
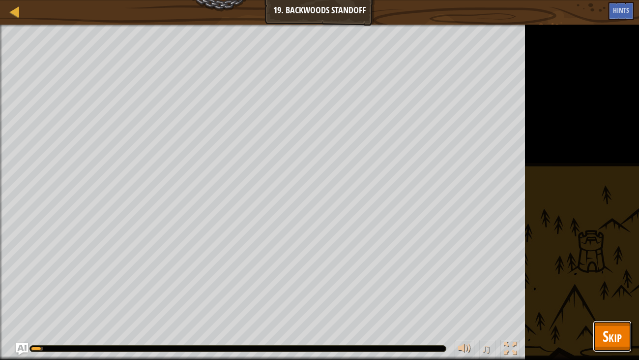
click at [622, 293] on button "Skip" at bounding box center [612, 335] width 39 height 31
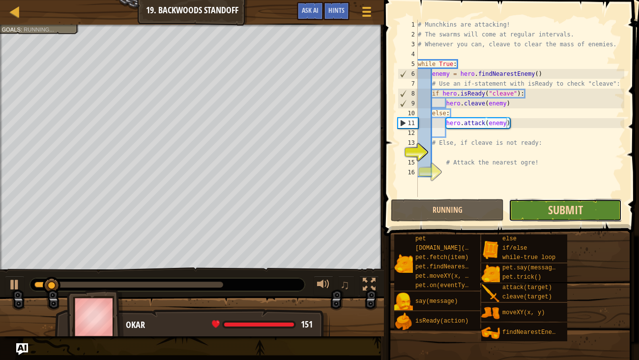
click at [573, 214] on span "Submit" at bounding box center [565, 210] width 35 height 16
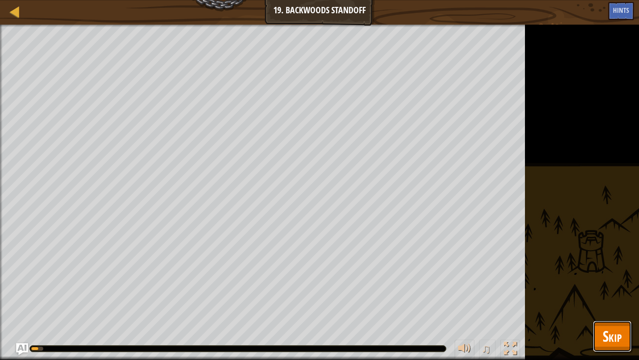
click at [620, 293] on span "Skip" at bounding box center [612, 336] width 19 height 20
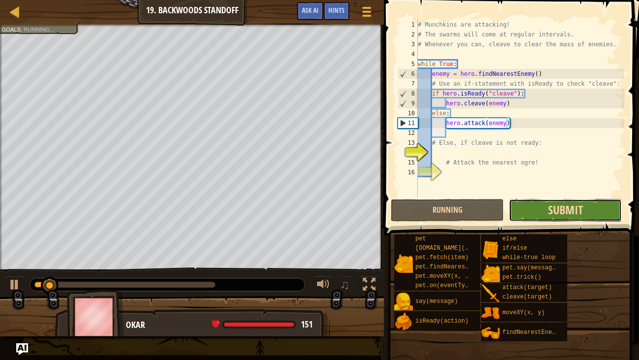
click at [565, 202] on span "Submit" at bounding box center [565, 210] width 35 height 16
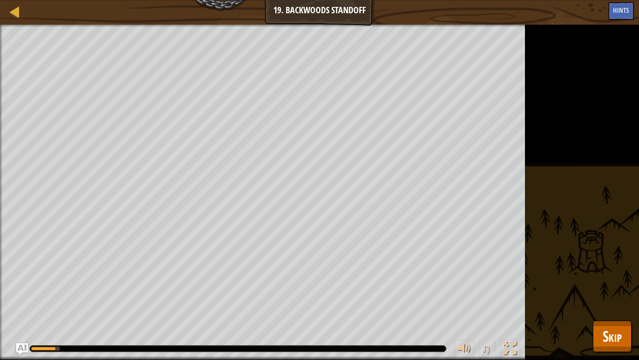
click at [194, 293] on div "♫" at bounding box center [262, 346] width 525 height 30
click at [200, 293] on div at bounding box center [238, 348] width 416 height 6
drag, startPoint x: 75, startPoint y: 348, endPoint x: 357, endPoint y: 351, distance: 281.4
click at [357, 293] on div at bounding box center [238, 348] width 416 height 6
click at [623, 293] on button "Skip" at bounding box center [612, 335] width 39 height 31
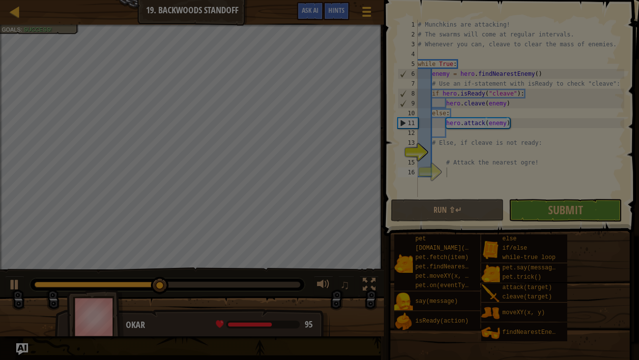
scroll to position [4, 1]
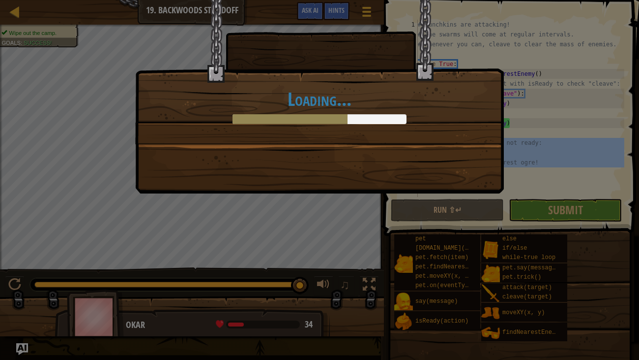
drag, startPoint x: 462, startPoint y: 181, endPoint x: 399, endPoint y: 144, distance: 73.0
click at [399, 1] on body "Map Computer Science 2 19. Backwoods Standoff Game Menu Done Hints Ask AI 1 ההה…" at bounding box center [319, 0] width 639 height 1
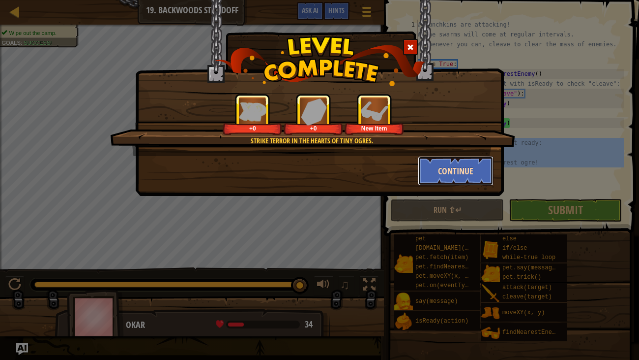
click at [449, 167] on button "Continue" at bounding box center [456, 171] width 76 height 30
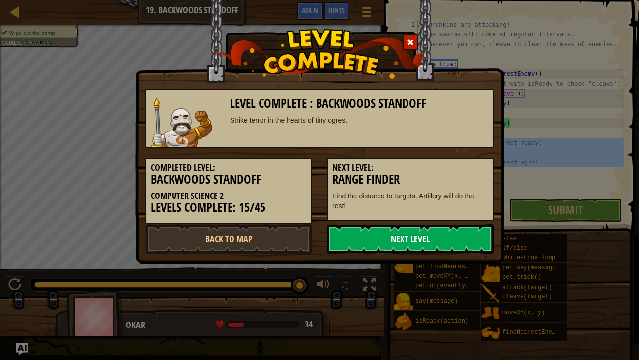
click at [407, 238] on link "Next Level" at bounding box center [410, 239] width 167 height 30
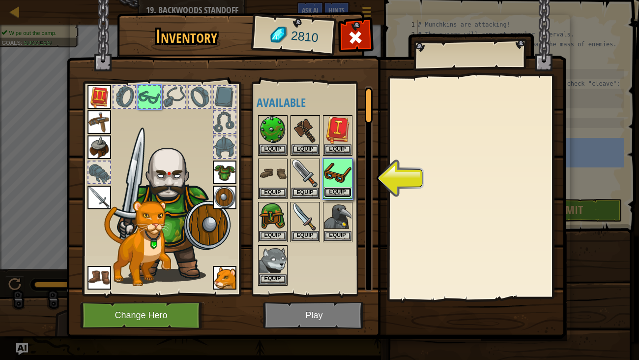
click at [339, 187] on button "Equip" at bounding box center [338, 192] width 28 height 10
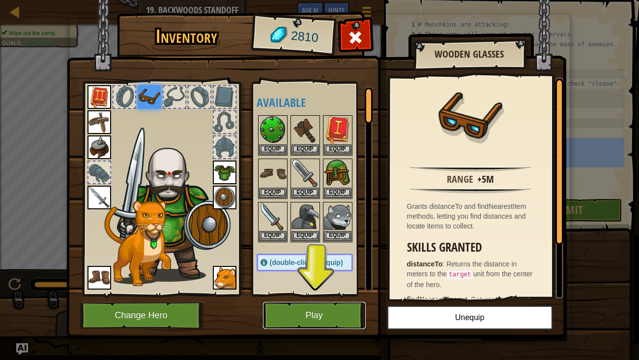
click at [312, 293] on button "Play" at bounding box center [314, 315] width 103 height 27
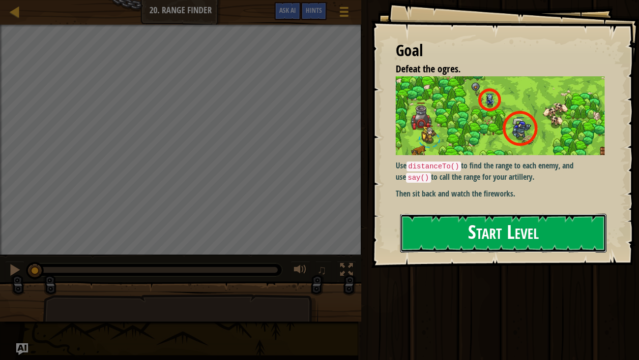
click at [445, 236] on button "Start Level" at bounding box center [503, 232] width 207 height 39
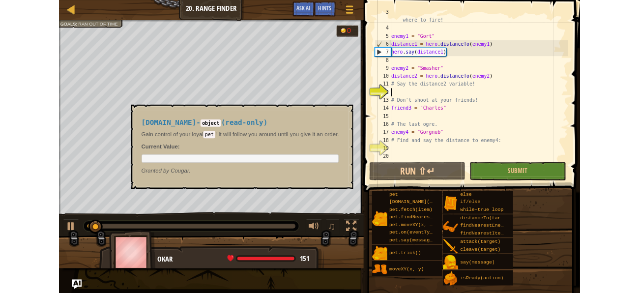
scroll to position [29, 0]
